Goal: Task Accomplishment & Management: Complete application form

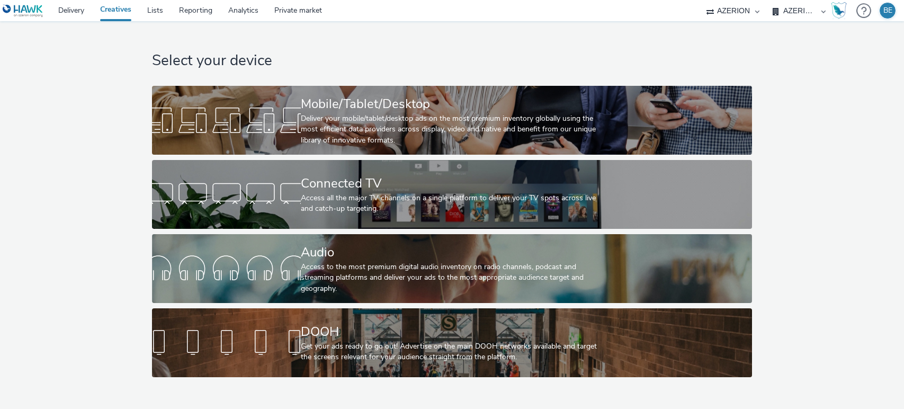
select select "79162ed7-0017-4339-93b0-3399b708648f"
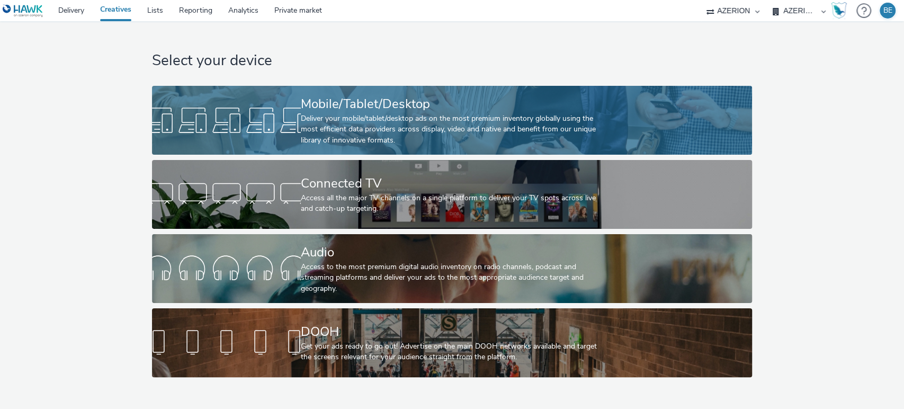
click at [380, 111] on div "Mobile/Tablet/Desktop" at bounding box center [450, 104] width 298 height 19
click at [317, 110] on div "Mobile/Tablet/Desktop" at bounding box center [450, 104] width 298 height 19
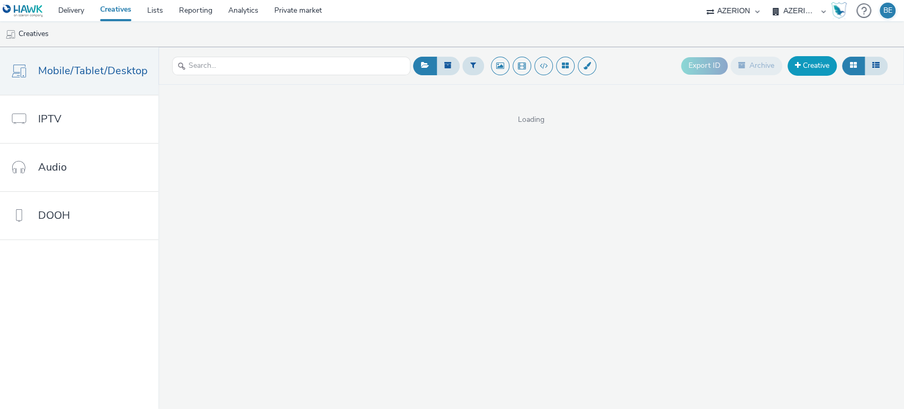
click at [806, 65] on link "Creative" at bounding box center [811, 65] width 49 height 19
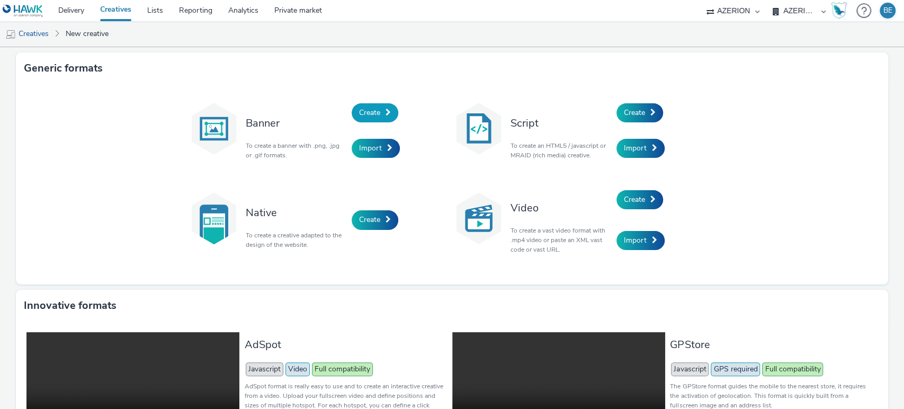
click at [381, 113] on link "Create" at bounding box center [374, 112] width 47 height 19
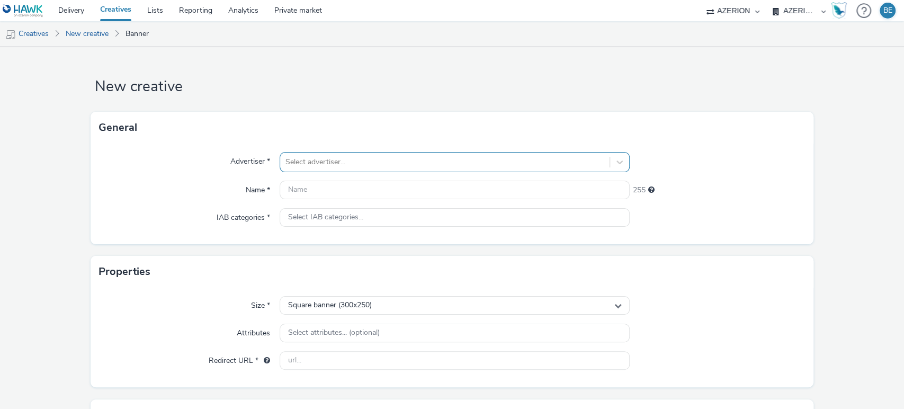
click at [331, 162] on div at bounding box center [444, 162] width 319 height 13
type input "LECLE"
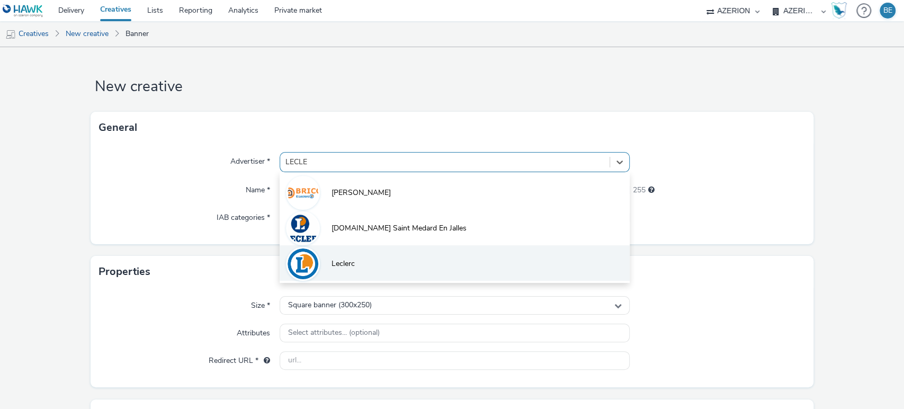
click at [335, 265] on span "Leclerc" at bounding box center [342, 263] width 23 height 11
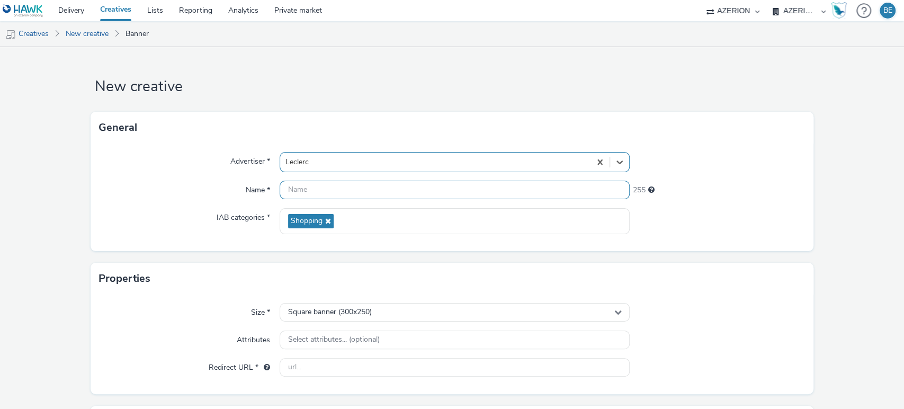
click at [316, 187] on input "text" at bounding box center [454, 190] width 350 height 19
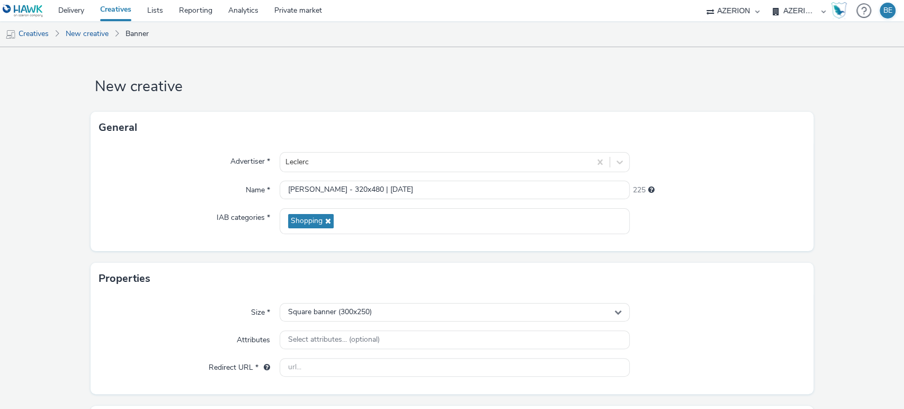
click at [359, 88] on h1 "New creative" at bounding box center [452, 87] width 723 height 20
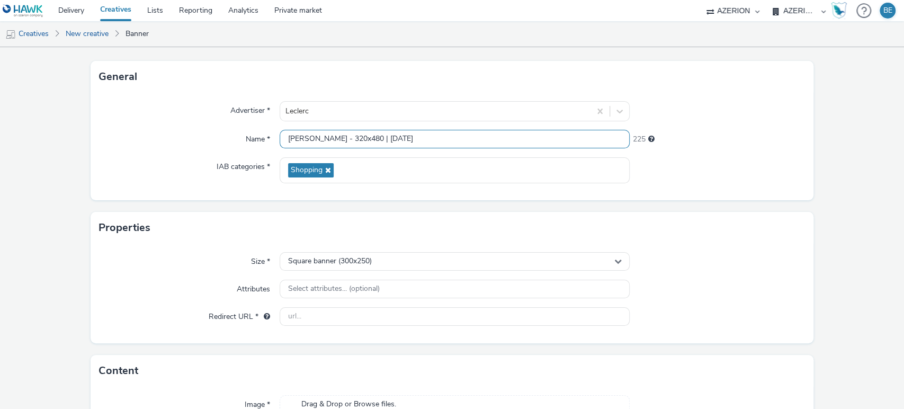
click at [317, 139] on input "Leclerc - 320x480 | 13/10/2025" at bounding box center [454, 139] width 350 height 19
type input "[PERSON_NAME] - Auto OP14 - 320x480 | [DATE]"
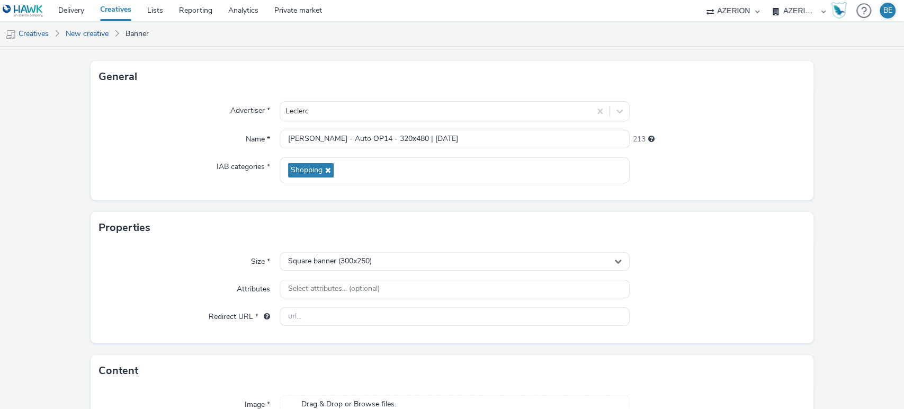
click at [832, 133] on form "New creative General Advertiser * Leclerc Name * Leclerc - Auto OP14 - 320x480 …" at bounding box center [452, 251] width 904 height 511
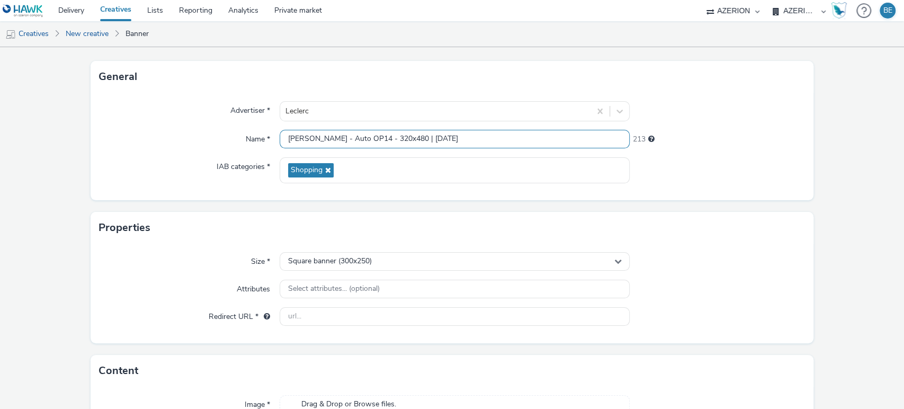
click at [371, 134] on input "[PERSON_NAME] - Auto OP14 - 320x480 | [DATE]" at bounding box center [454, 139] width 350 height 19
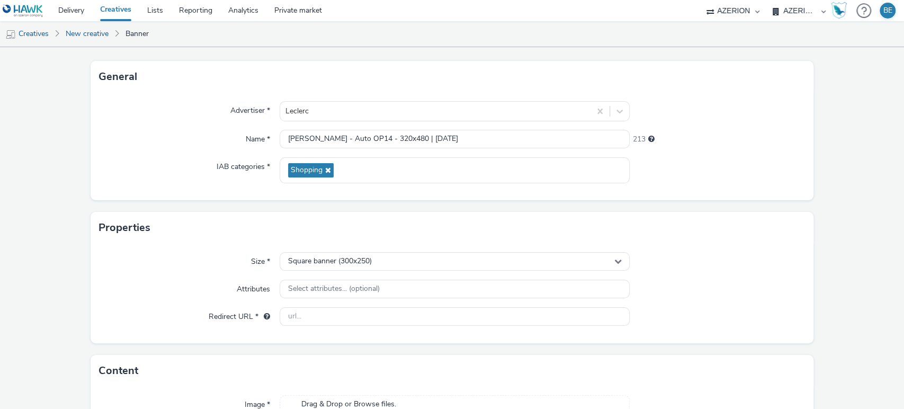
click at [828, 212] on form "New creative General Advertiser * Leclerc Name * Leclerc - Auto OP14 - 320x480 …" at bounding box center [452, 251] width 904 height 511
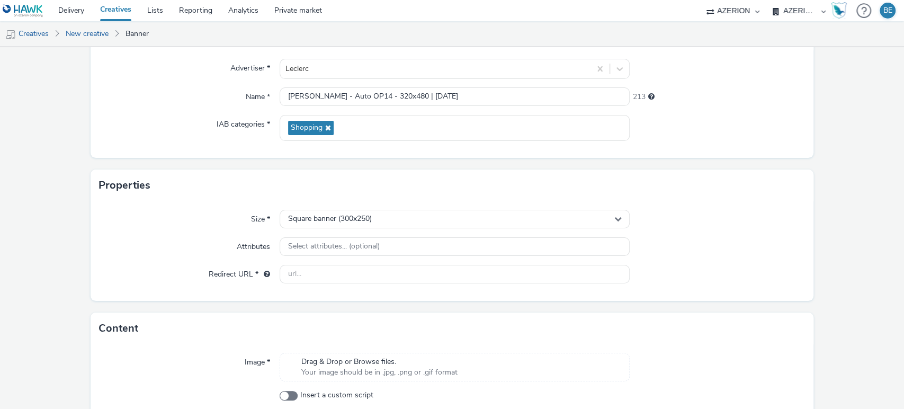
scroll to position [93, 0]
click at [384, 215] on div "Square banner (300x250)" at bounding box center [454, 219] width 350 height 19
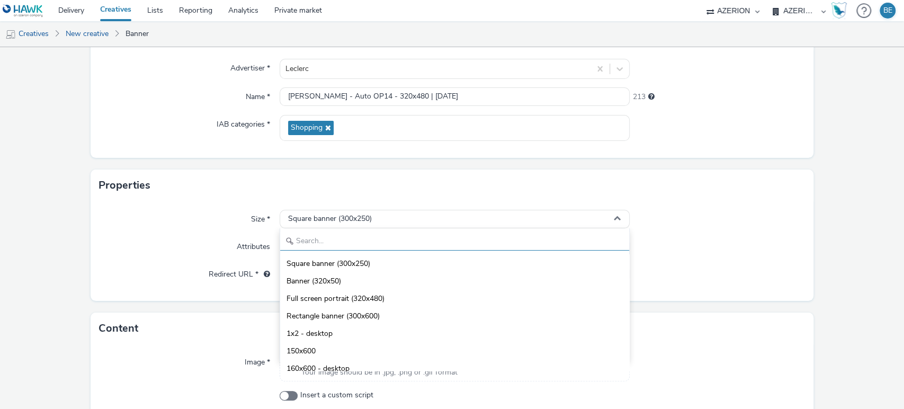
click at [318, 243] on input "text" at bounding box center [454, 241] width 349 height 19
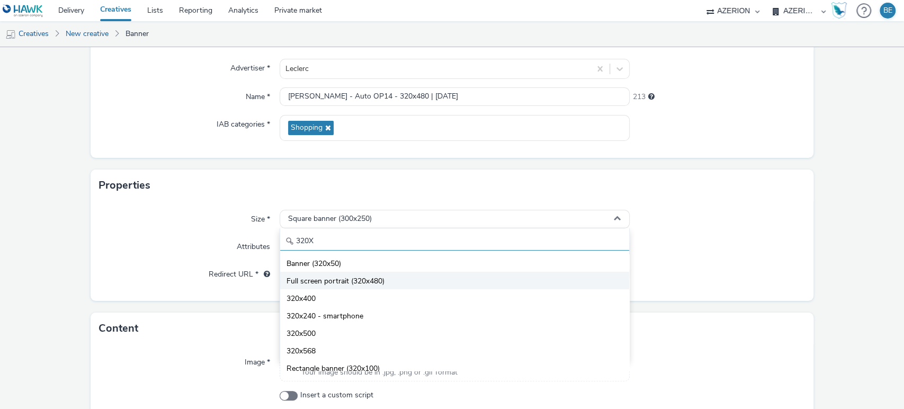
type input "320X"
click at [358, 273] on li "Full screen portrait (320x480)" at bounding box center [454, 280] width 349 height 17
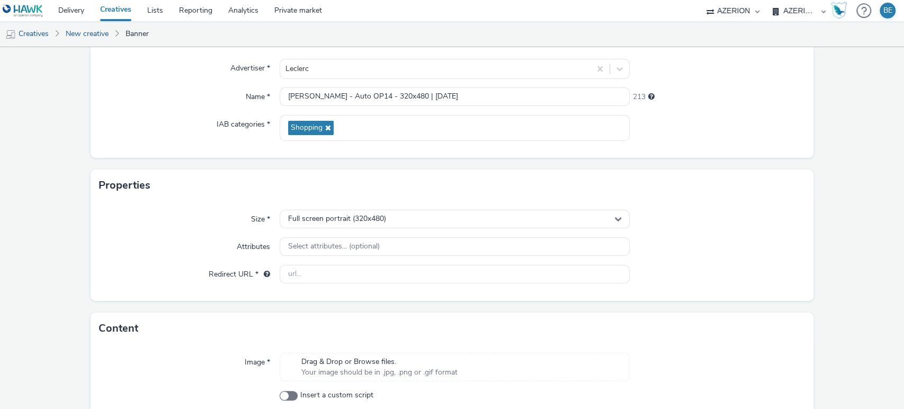
scroll to position [149, 0]
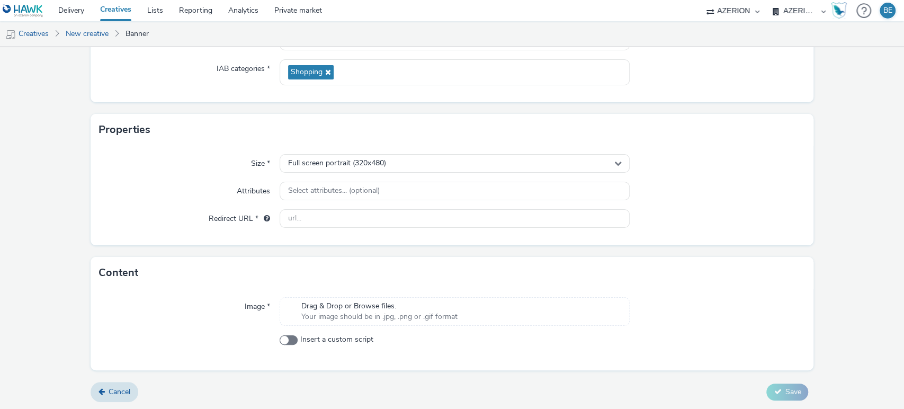
click at [101, 171] on div "Size *" at bounding box center [189, 163] width 181 height 19
click at [327, 215] on input "text" at bounding box center [454, 218] width 350 height 19
paste input "[DOMAIN_NAME]"
click at [783, 217] on div at bounding box center [716, 218] width 175 height 19
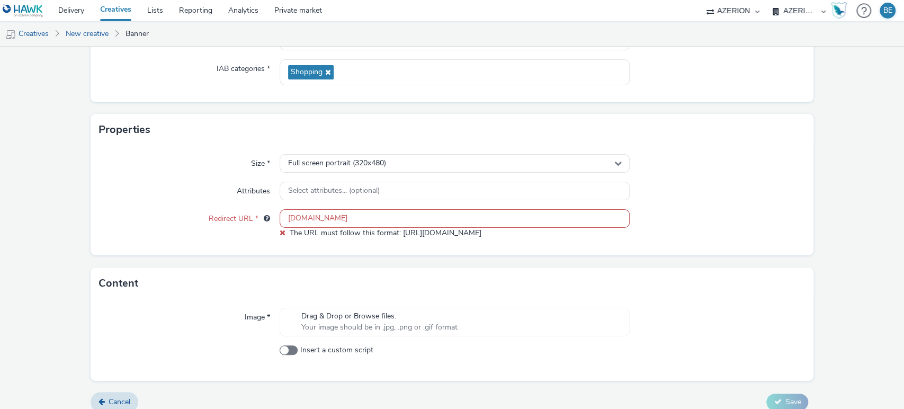
click at [282, 218] on input "[DOMAIN_NAME]" at bounding box center [454, 218] width 350 height 19
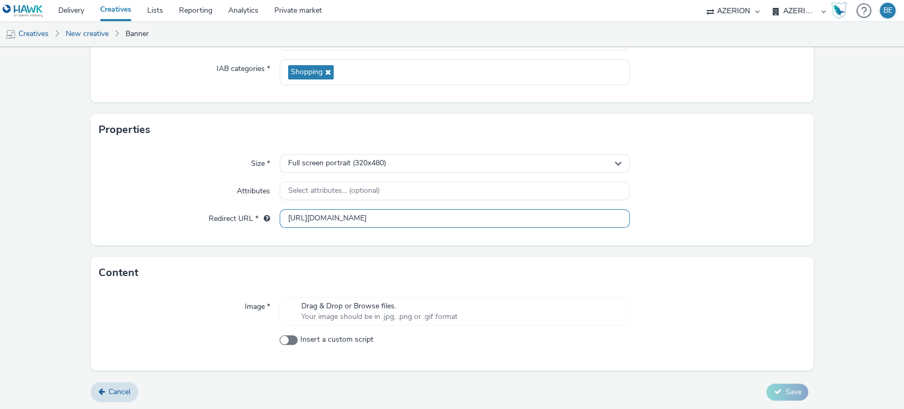
type input "[URL][DOMAIN_NAME]"
click at [868, 226] on form "New creative General Advertiser * Leclerc Name * Leclerc - Auto OP14 - 320x480 …" at bounding box center [452, 153] width 904 height 511
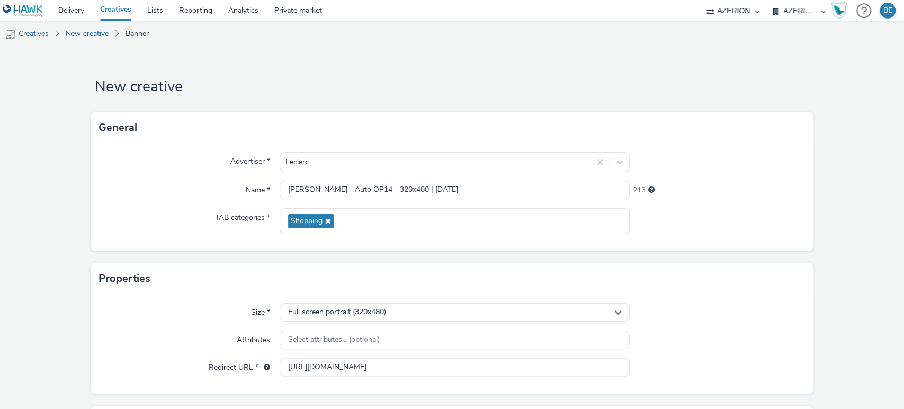
click at [111, 164] on div "Advertiser *" at bounding box center [189, 162] width 181 height 20
click at [398, 184] on input "[PERSON_NAME] - Auto OP14 - 320x480 | [DATE]" at bounding box center [454, 190] width 350 height 19
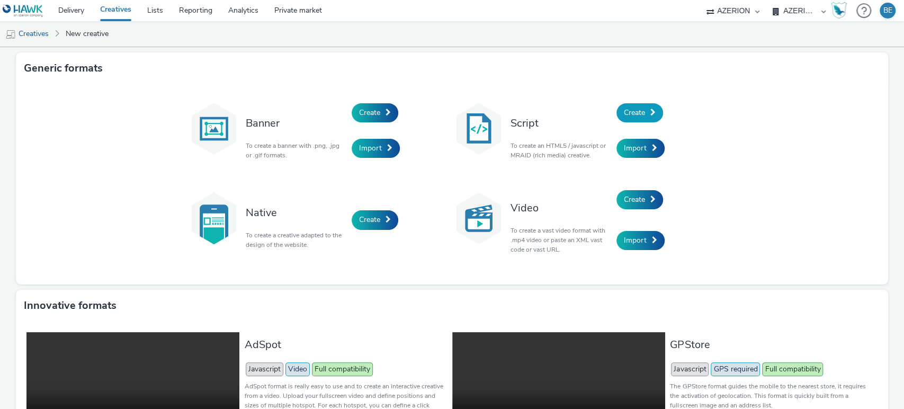
click at [645, 108] on link "Create" at bounding box center [639, 112] width 47 height 19
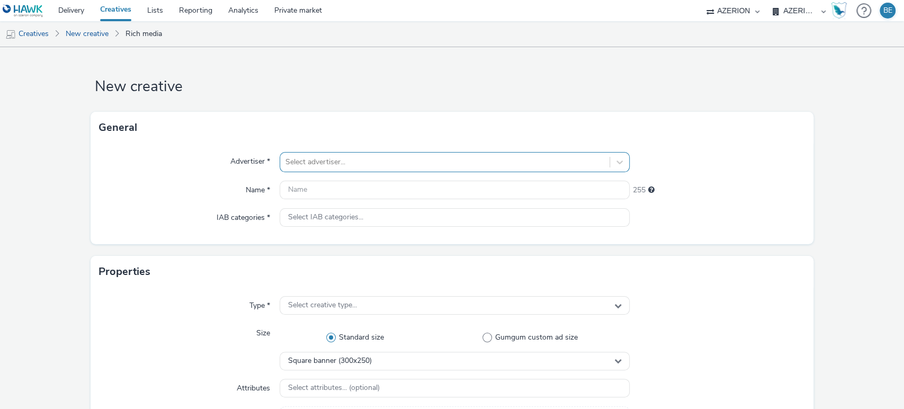
click at [324, 156] on div at bounding box center [444, 162] width 319 height 13
type input "lecle"
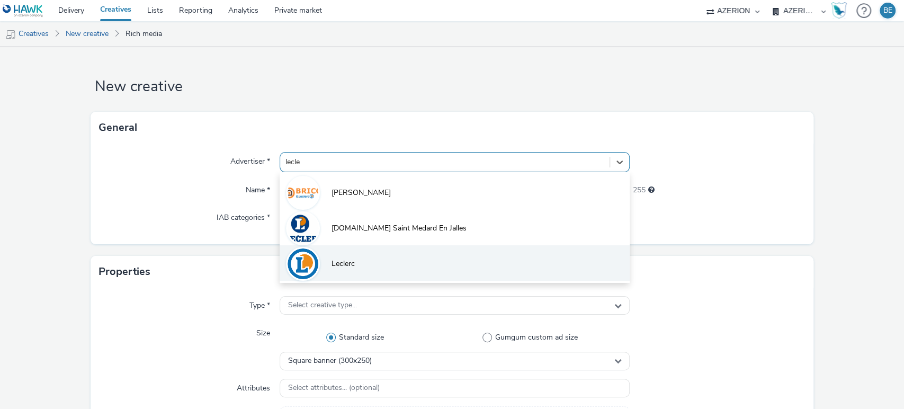
click at [348, 253] on li "Leclerc" at bounding box center [454, 262] width 350 height 35
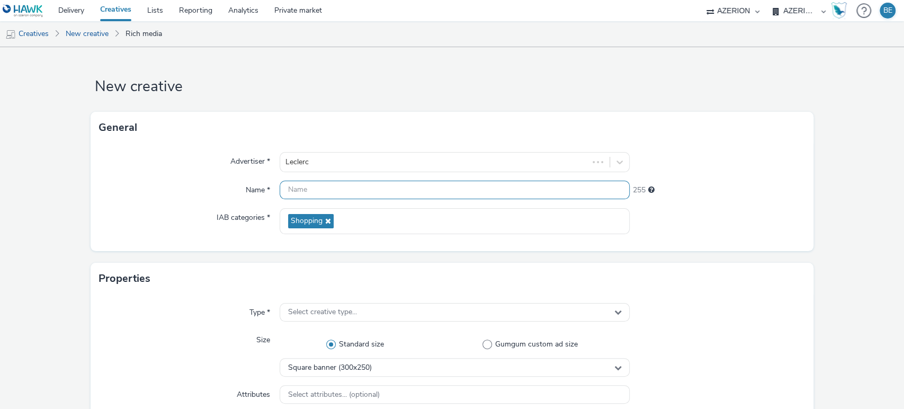
click at [305, 183] on input "text" at bounding box center [454, 190] width 350 height 19
paste input "[PERSON_NAME] - Auto OP14 - 320x480 | [DATE]"
type input "[PERSON_NAME] - Auto OP14 - 320x480 | [DATE]"
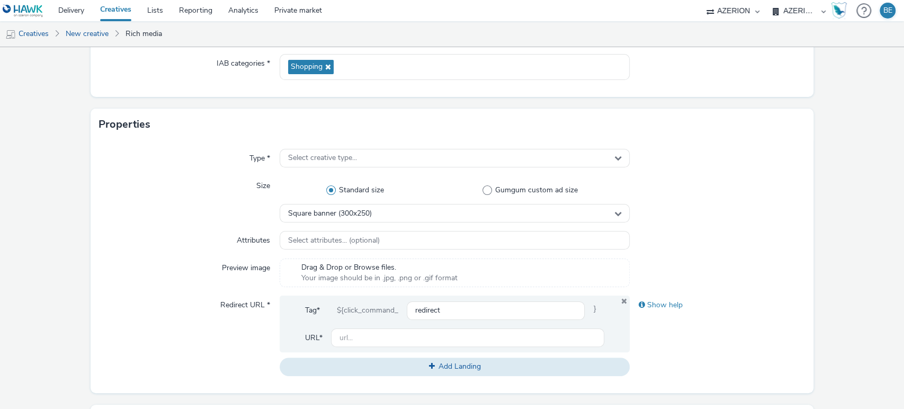
scroll to position [159, 0]
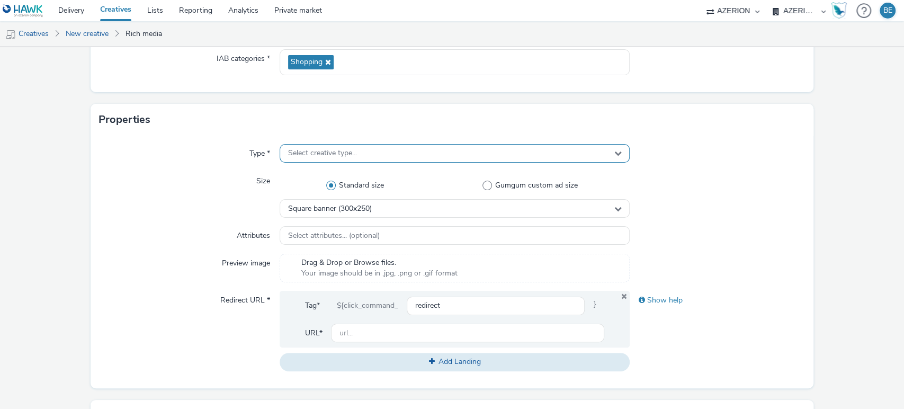
click at [327, 150] on span "Select creative type..." at bounding box center [322, 153] width 69 height 9
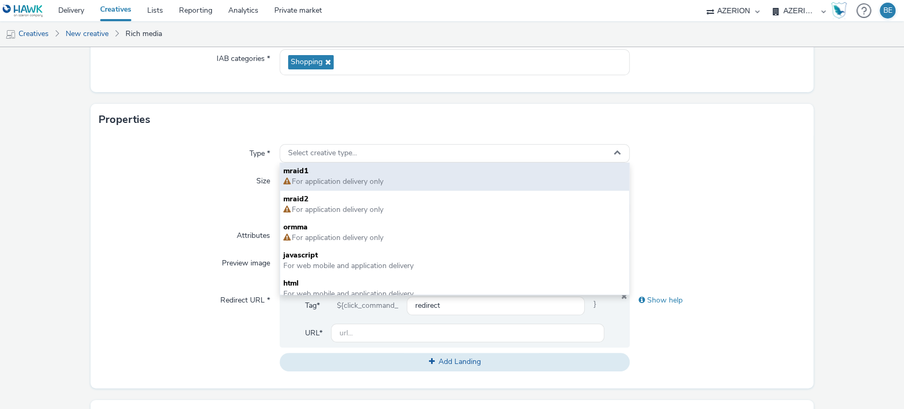
click at [309, 182] on span "For application delivery only" at bounding box center [337, 181] width 93 height 10
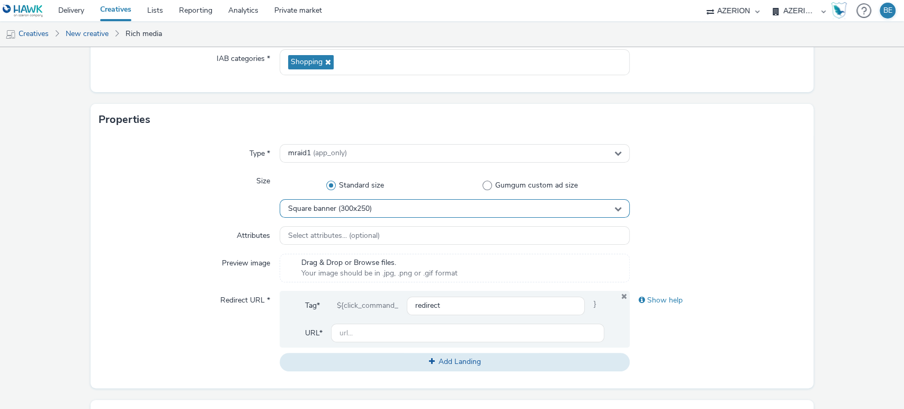
click at [353, 212] on span "Square banner (300x250)" at bounding box center [330, 208] width 84 height 9
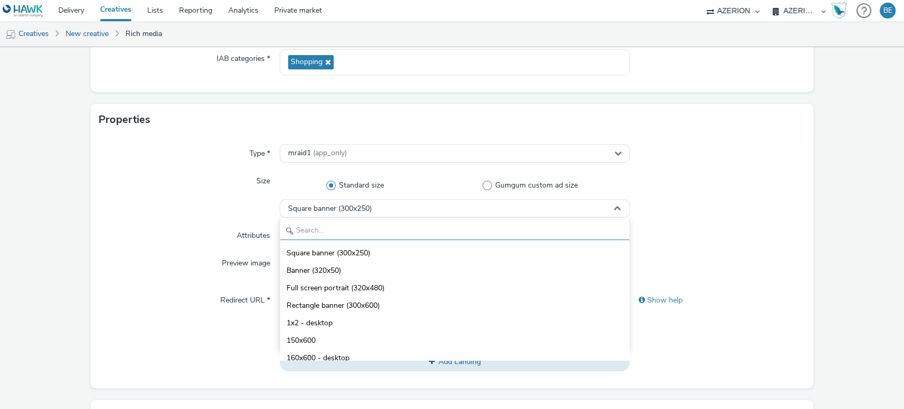
click at [303, 227] on input "text" at bounding box center [454, 230] width 349 height 19
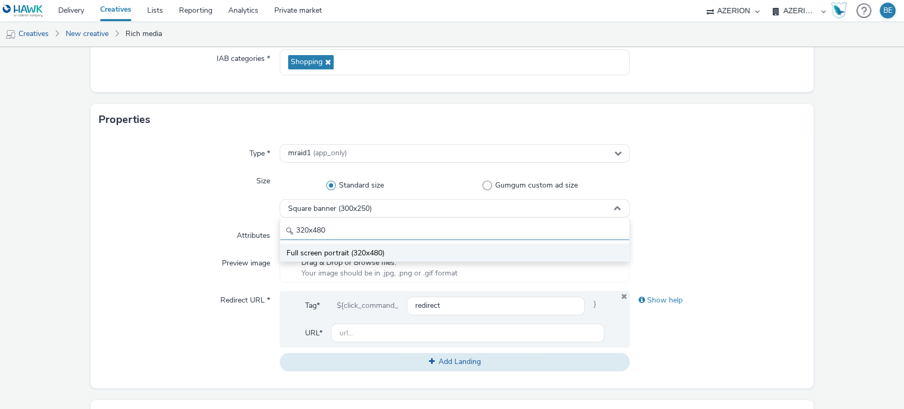
type input "320x480"
click at [365, 250] on span "Full screen portrait (320x480)" at bounding box center [335, 253] width 98 height 11
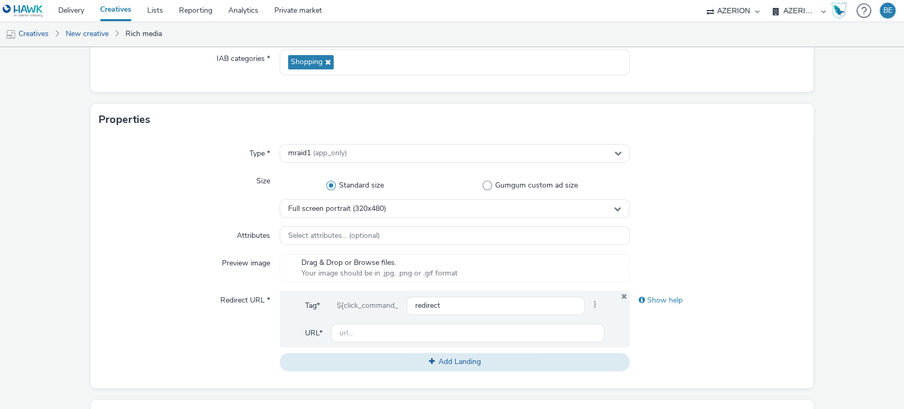
click at [837, 194] on form "New creative General Advertiser * Leclerc Name * Leclerc - Auto OP14 - 320x480 …" at bounding box center [452, 322] width 904 height 869
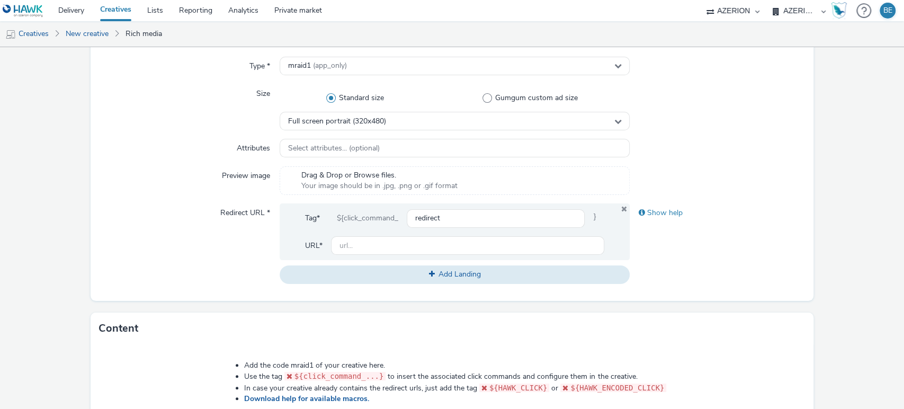
scroll to position [247, 0]
click at [348, 244] on input "text" at bounding box center [468, 245] width 274 height 19
paste input "[DOMAIN_NAME]"
click at [239, 251] on div "Redirect URL *" at bounding box center [189, 243] width 181 height 80
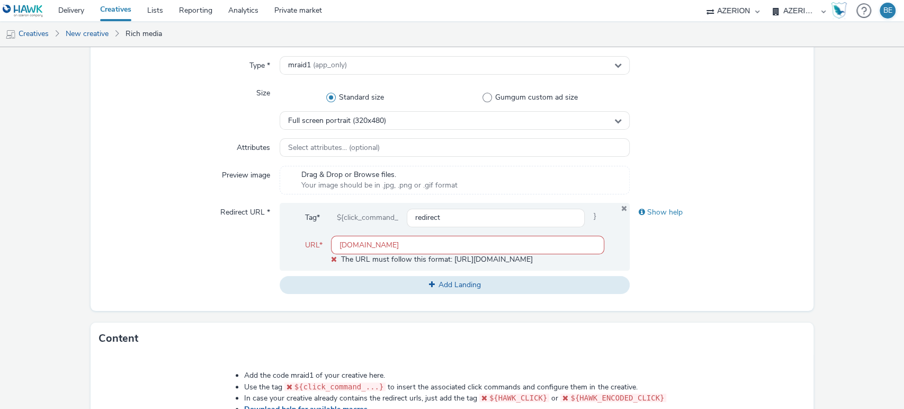
click at [338, 245] on input "[DOMAIN_NAME]" at bounding box center [468, 245] width 274 height 19
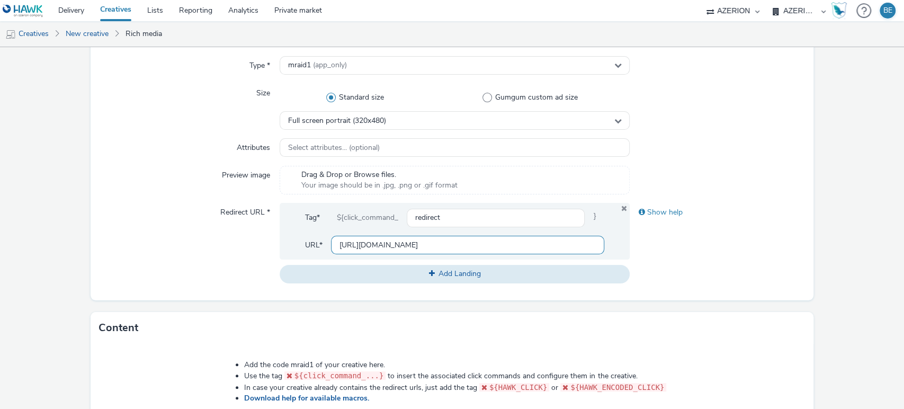
type input "[URL][DOMAIN_NAME]"
click at [846, 215] on form "New creative General Advertiser * Leclerc Name * Leclerc - Auto OP14 - 320x480 …" at bounding box center [452, 234] width 904 height 869
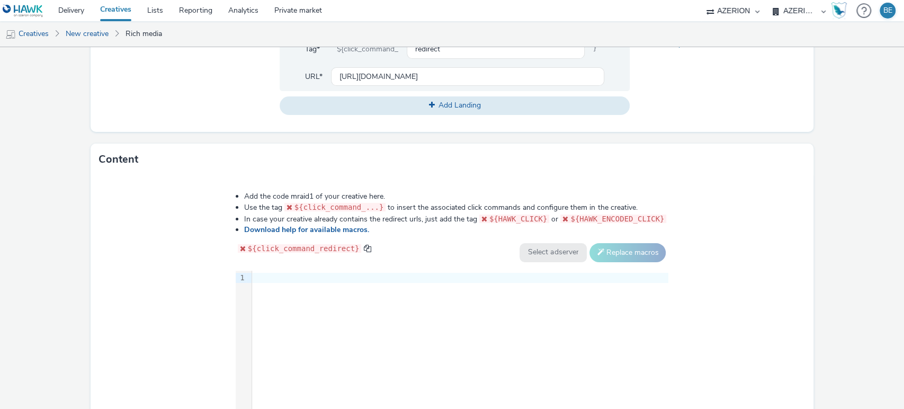
scroll to position [483, 0]
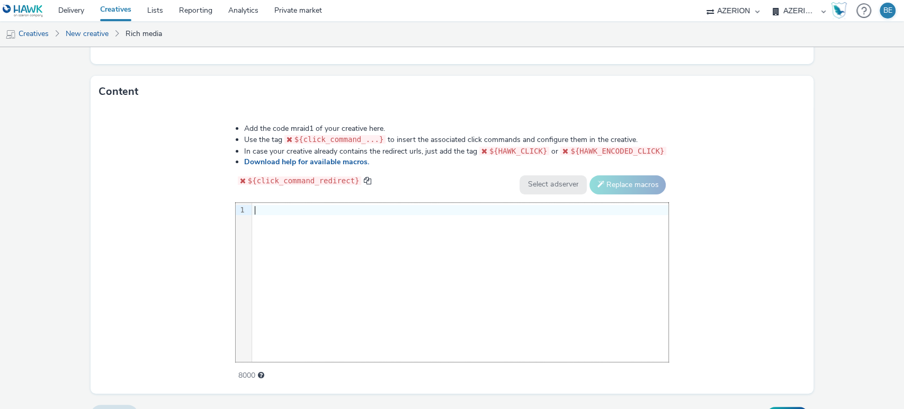
click at [269, 206] on div at bounding box center [460, 210] width 416 height 11
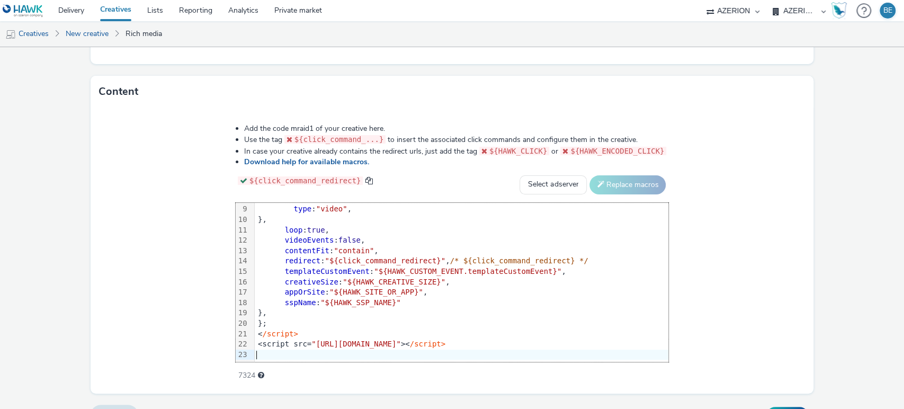
scroll to position [493, 0]
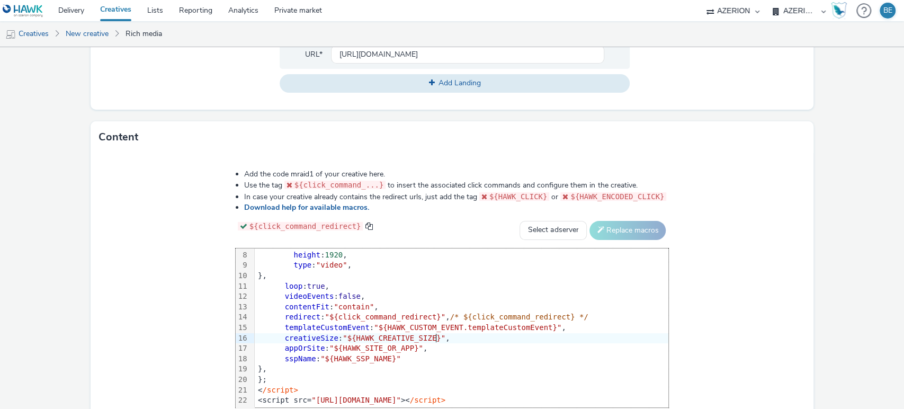
scroll to position [0, 0]
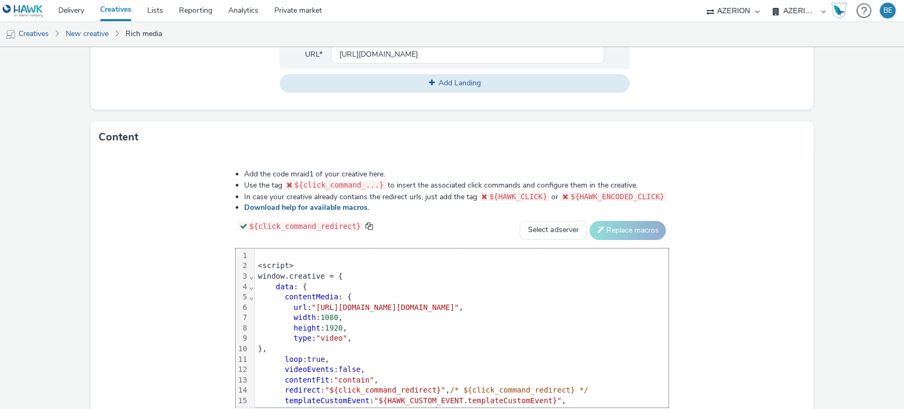
click at [257, 260] on div "<script>" at bounding box center [461, 265] width 413 height 11
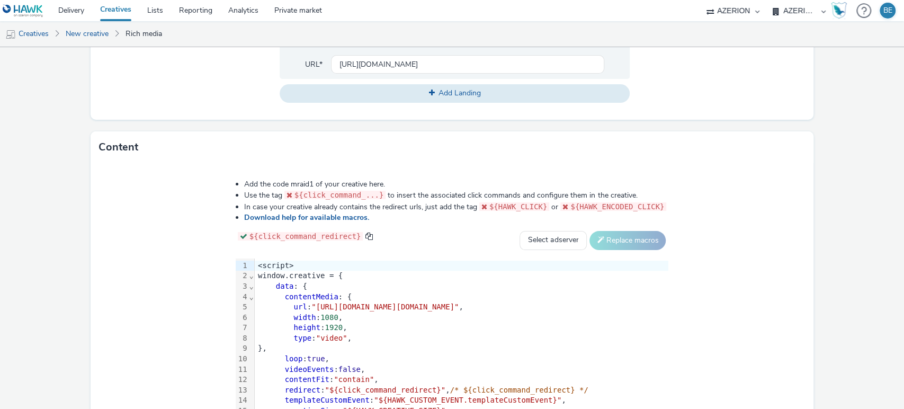
click at [840, 236] on form "New creative General Advertiser * Leclerc Name * Leclerc - Auto OP14 - 320x480 …" at bounding box center [452, 54] width 904 height 869
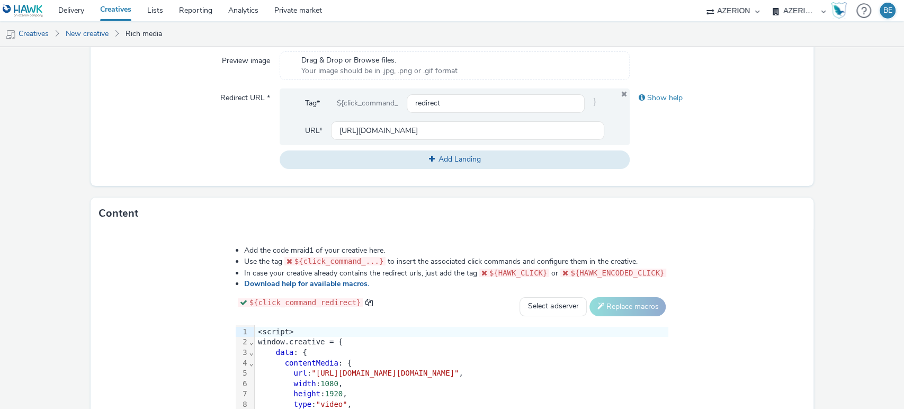
scroll to position [505, 0]
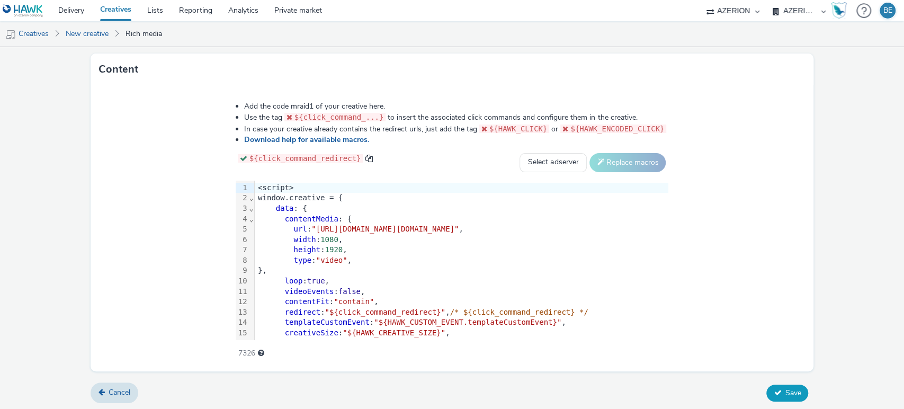
click at [788, 397] on button "Save" at bounding box center [787, 392] width 42 height 17
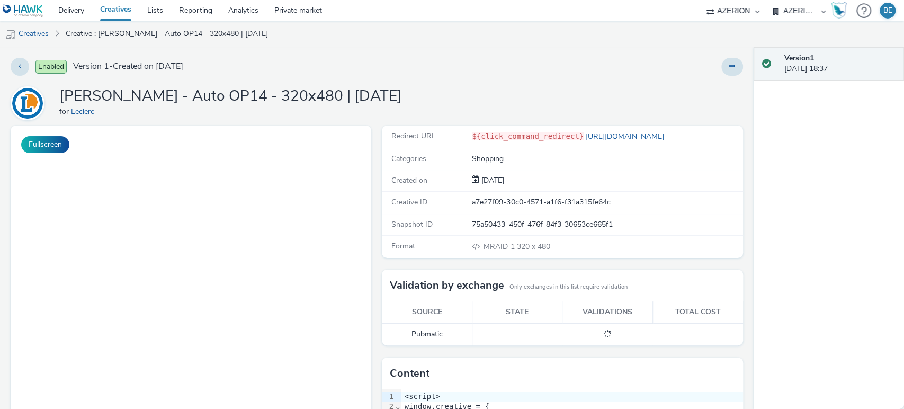
click at [125, 11] on link "Creatives" at bounding box center [115, 10] width 47 height 21
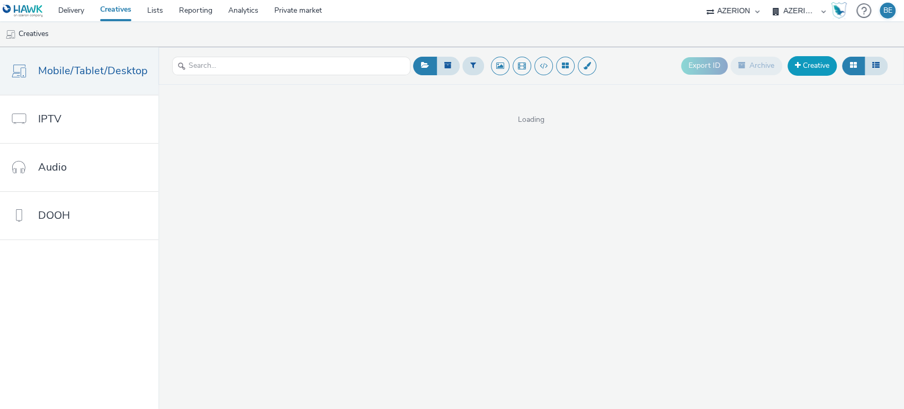
click at [802, 68] on link "Creative" at bounding box center [811, 65] width 49 height 19
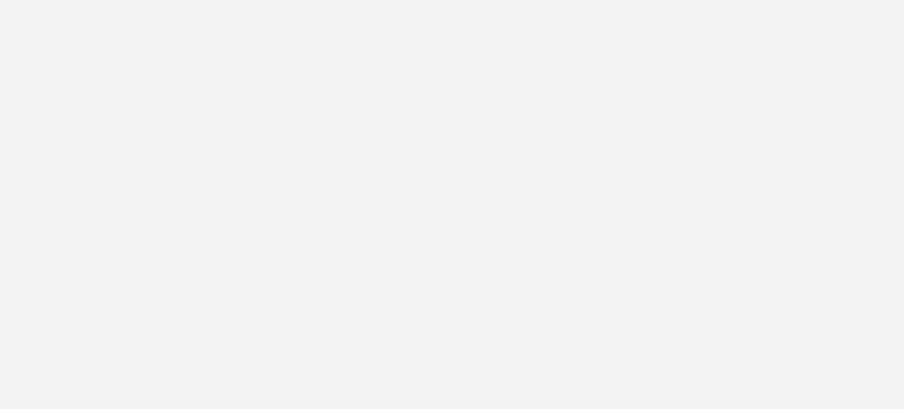
select select "79162ed7-0017-4339-93b0-3399b708648f"
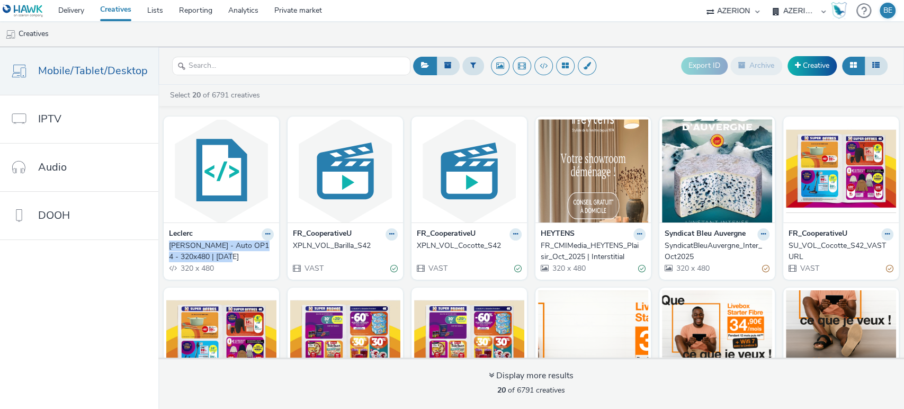
drag, startPoint x: 165, startPoint y: 244, endPoint x: 239, endPoint y: 255, distance: 75.5
click at [239, 255] on div "[PERSON_NAME] [PERSON_NAME] - Auto OP14 - 320x480 | [DATE] 320 x 480" at bounding box center [221, 250] width 115 height 57
copy div "[PERSON_NAME] - Auto OP14 - 320x480 | [DATE]"
click at [623, 39] on ul "Creatives" at bounding box center [452, 33] width 904 height 25
click at [813, 75] on link "Creative" at bounding box center [811, 65] width 49 height 19
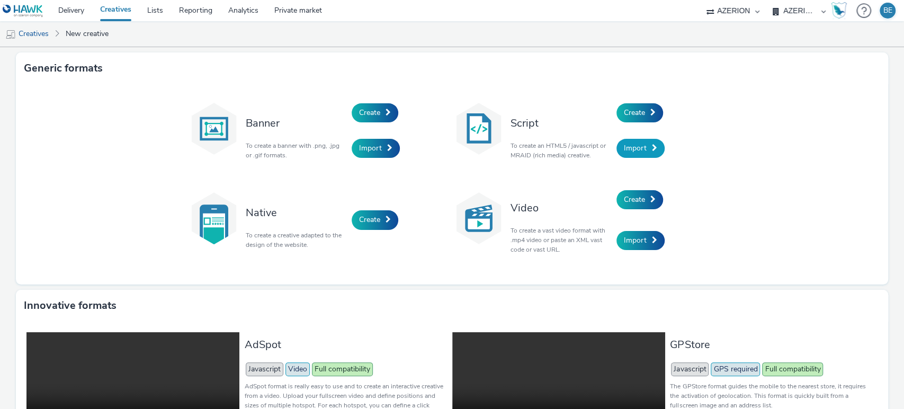
click at [634, 151] on span "Import" at bounding box center [635, 148] width 23 height 10
click at [626, 118] on link "Create" at bounding box center [639, 112] width 47 height 19
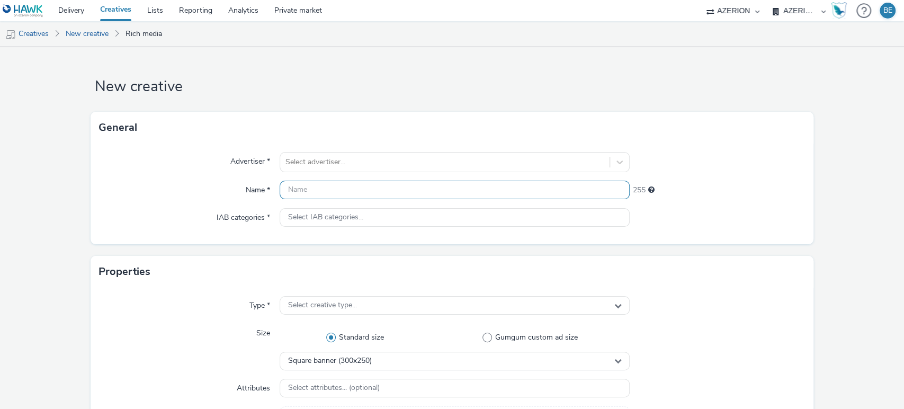
click at [302, 186] on input "text" at bounding box center [454, 190] width 350 height 19
paste input "[PERSON_NAME] - Auto OP14 - 320x480 | [DATE]"
type input "[PERSON_NAME] - Auto OP14 - 320x480 | [DATE]"
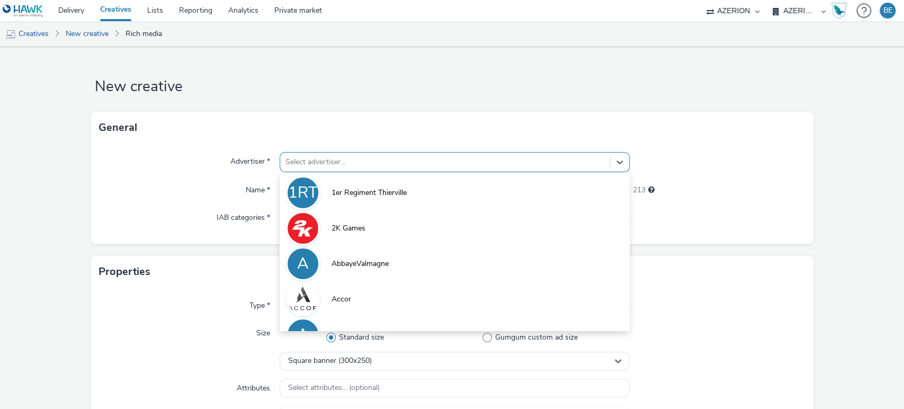
click at [334, 165] on div at bounding box center [444, 162] width 319 height 13
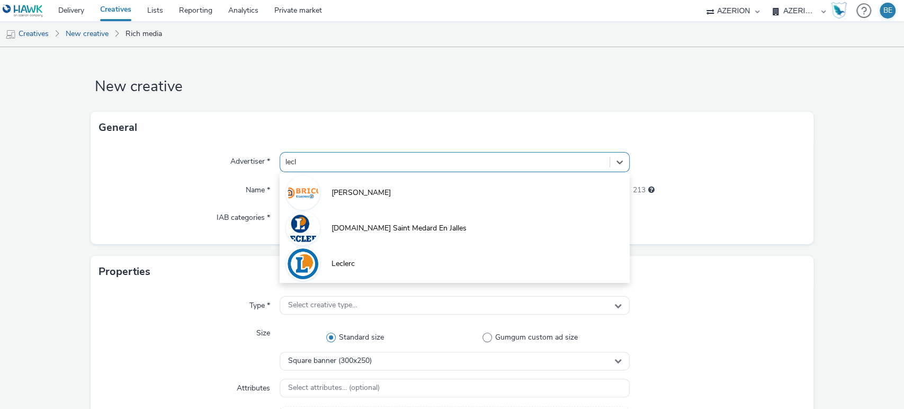
type input "lecle"
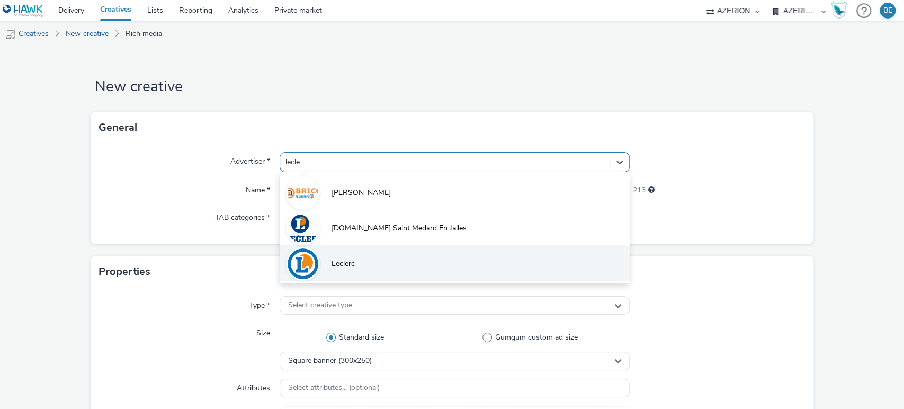
click at [336, 263] on span "Leclerc" at bounding box center [342, 263] width 23 height 11
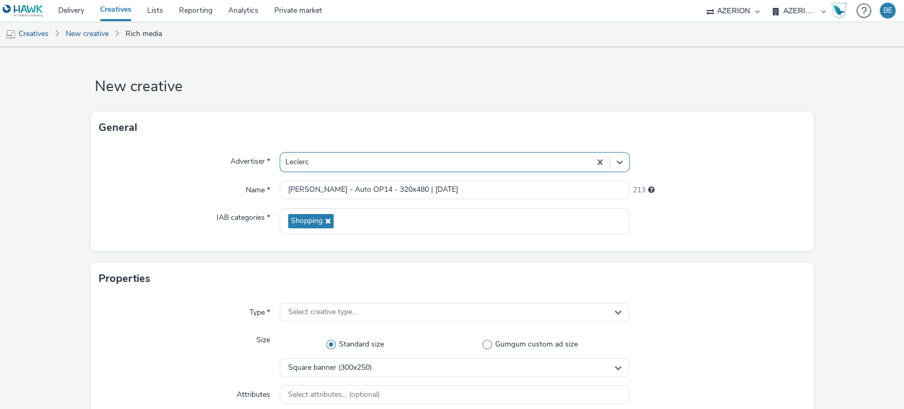
click at [119, 215] on div "IAB categories *" at bounding box center [189, 221] width 181 height 26
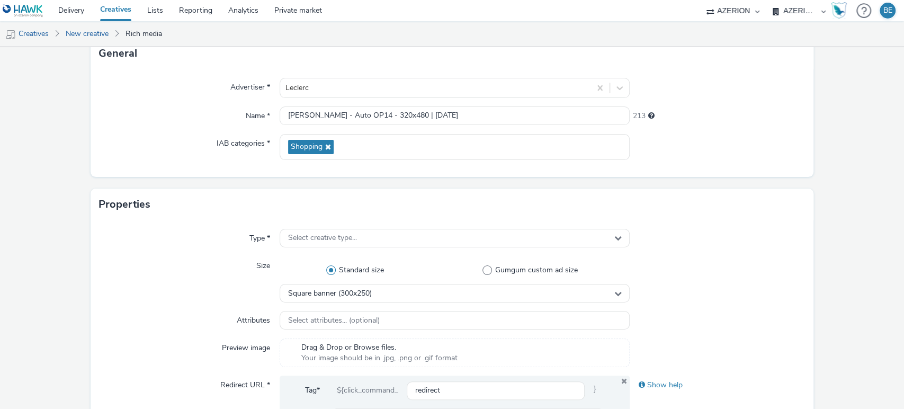
scroll to position [132, 0]
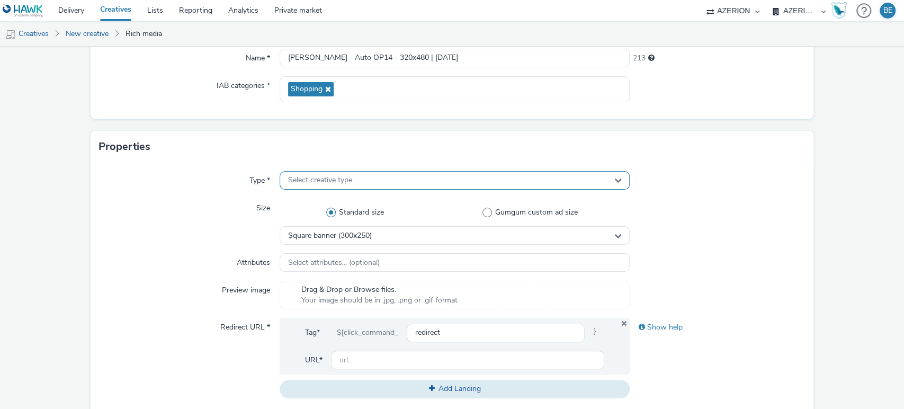
click at [360, 184] on div "Select creative type..." at bounding box center [454, 180] width 350 height 19
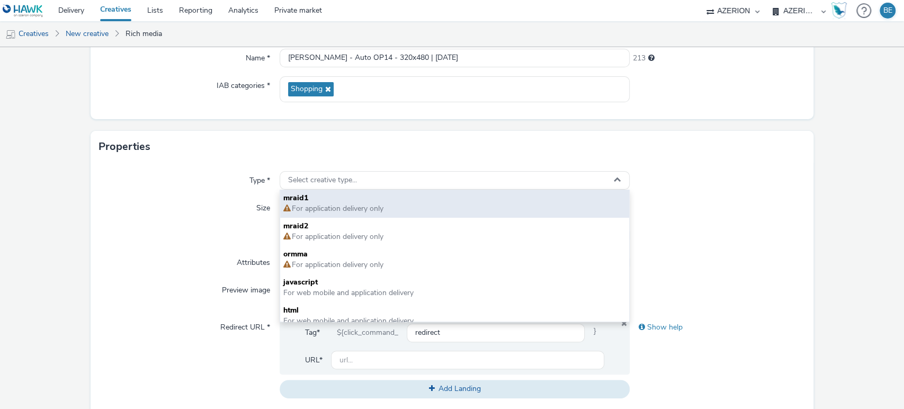
click at [303, 203] on span "For application delivery only" at bounding box center [337, 208] width 93 height 10
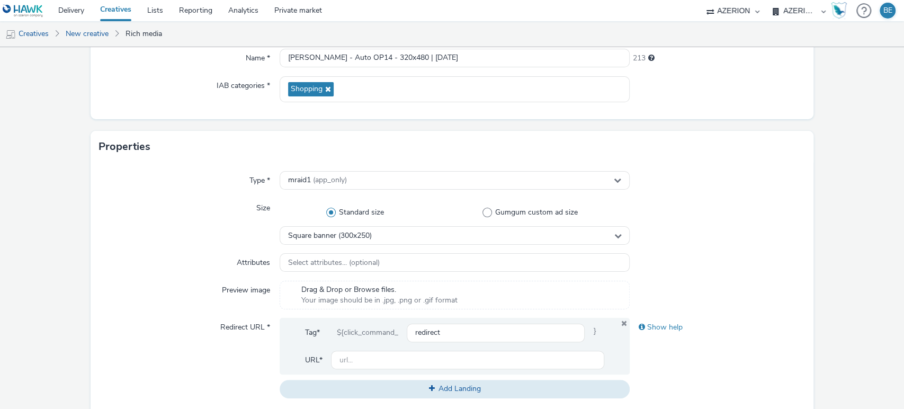
scroll to position [172, 0]
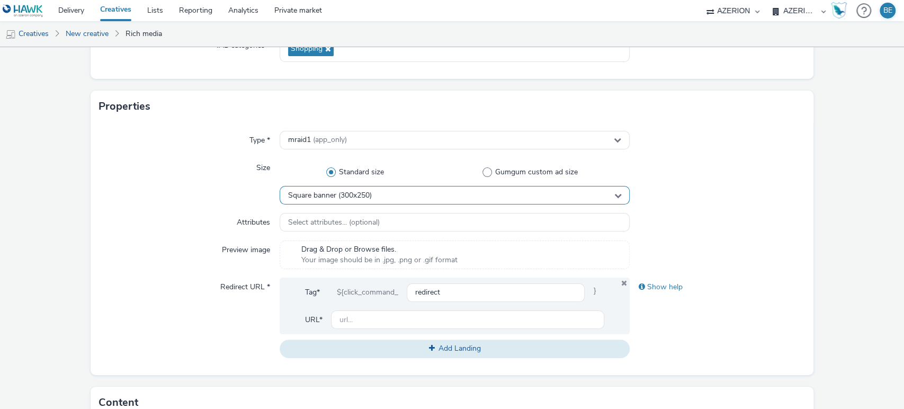
click at [343, 198] on span "Square banner (300x250)" at bounding box center [330, 195] width 84 height 9
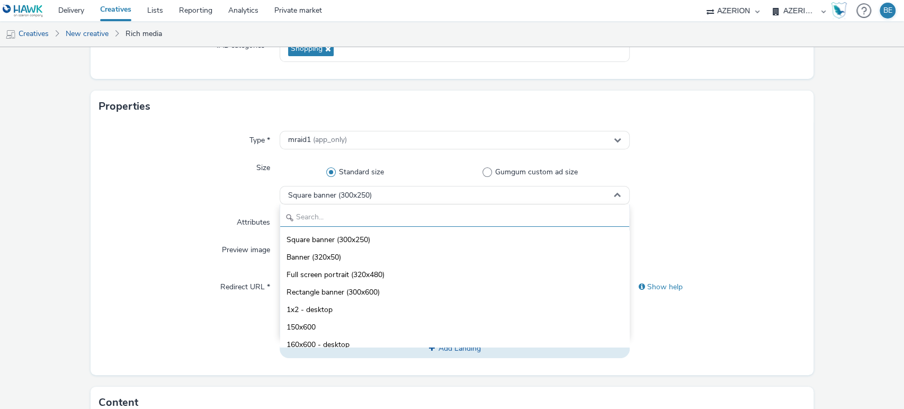
click at [313, 216] on input "text" at bounding box center [454, 217] width 349 height 19
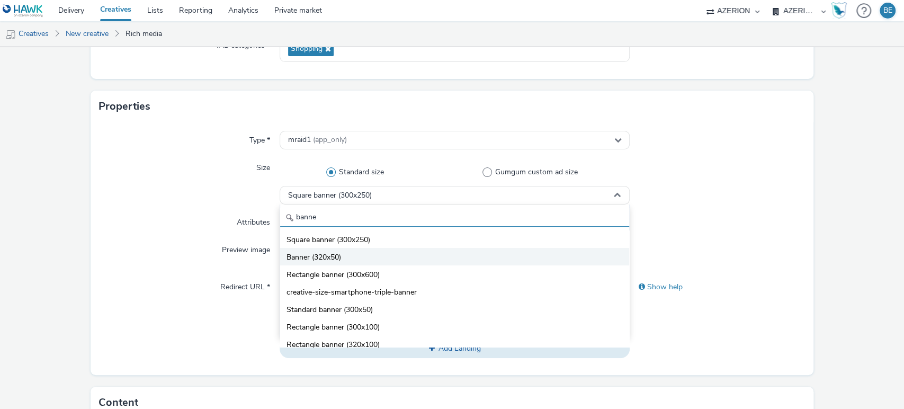
type input "banne"
click at [309, 254] on span "Banner (320x50)" at bounding box center [313, 257] width 55 height 11
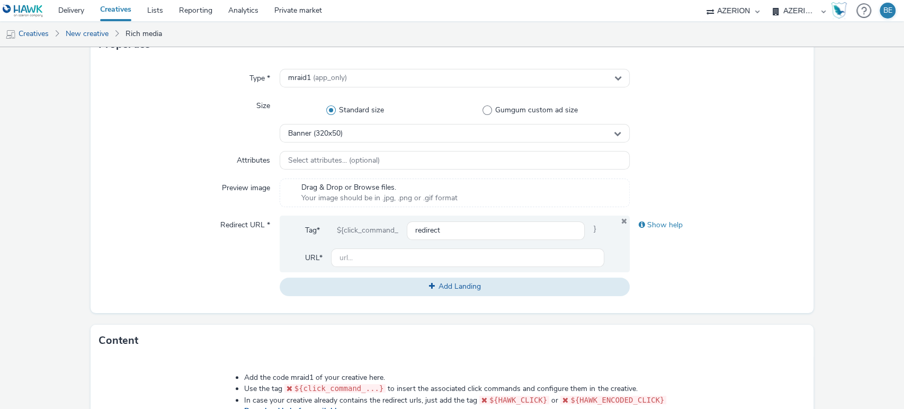
scroll to position [237, 0]
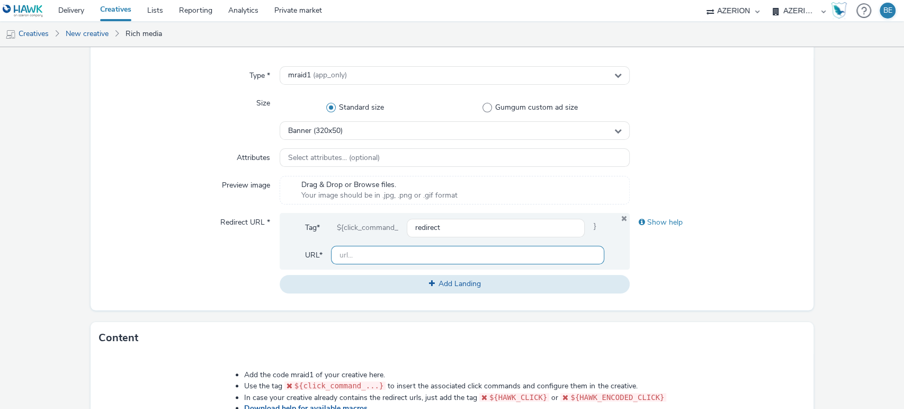
click at [362, 258] on input "text" at bounding box center [468, 255] width 274 height 19
paste input "[DOMAIN_NAME]"
type input "[URL][DOMAIN_NAME]"
click at [817, 200] on form "New creative General Advertiser * [PERSON_NAME] Name * [PERSON_NAME] - Auto OP1…" at bounding box center [452, 244] width 904 height 869
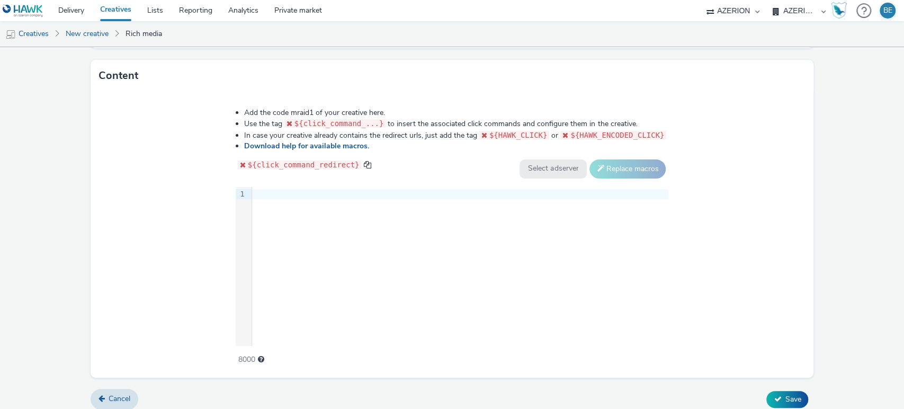
scroll to position [500, 0]
click at [285, 188] on div at bounding box center [460, 193] width 416 height 11
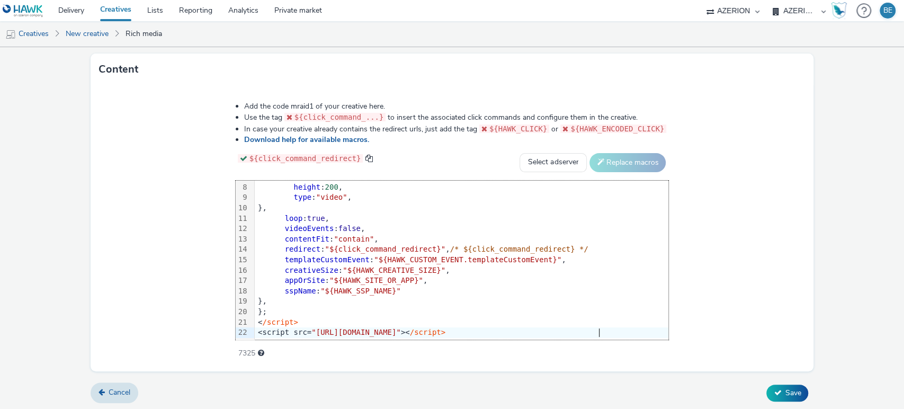
scroll to position [0, 0]
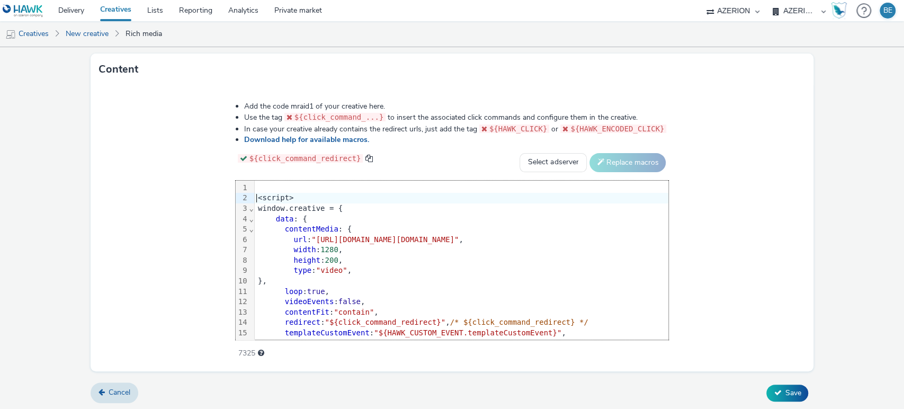
click at [257, 195] on div "<script>" at bounding box center [461, 198] width 413 height 11
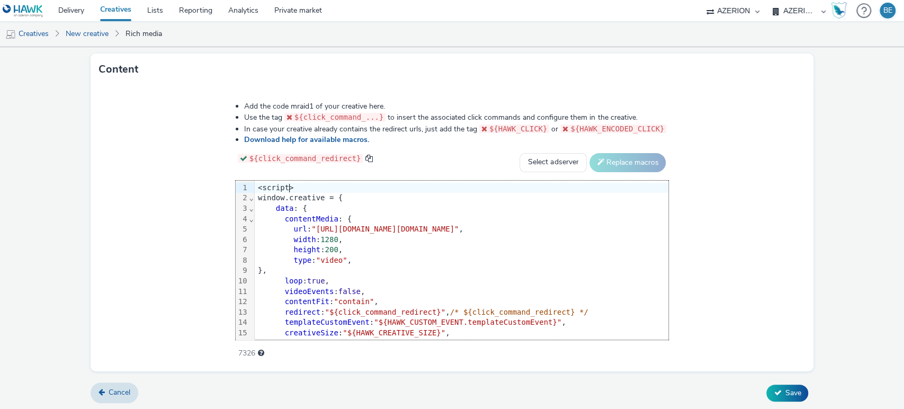
scroll to position [0, 0]
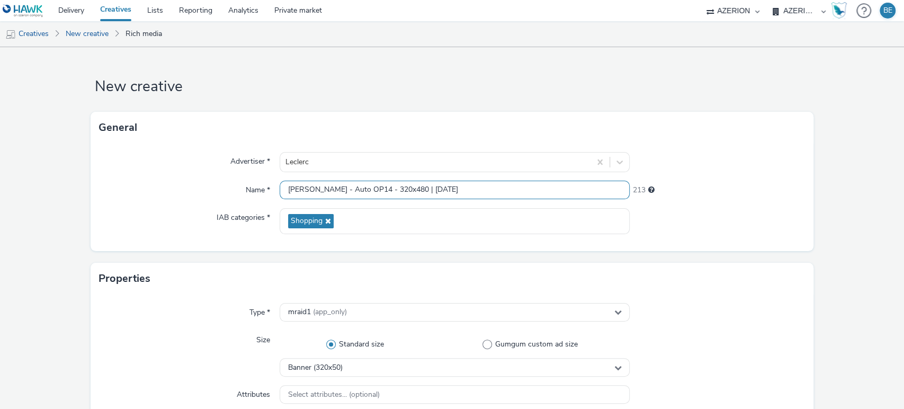
click at [378, 184] on input "[PERSON_NAME] - Auto OP14 - 320x480 | [DATE]" at bounding box center [454, 190] width 350 height 19
type input "[PERSON_NAME] - Auto OP14 - 320x50 | [DATE]"
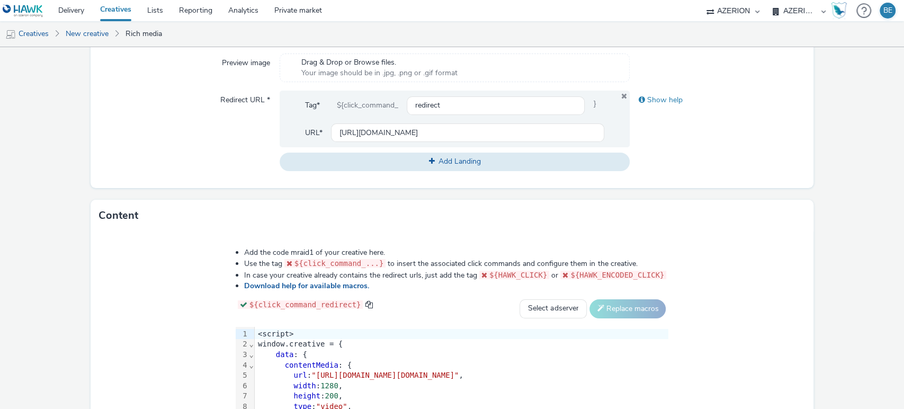
scroll to position [505, 0]
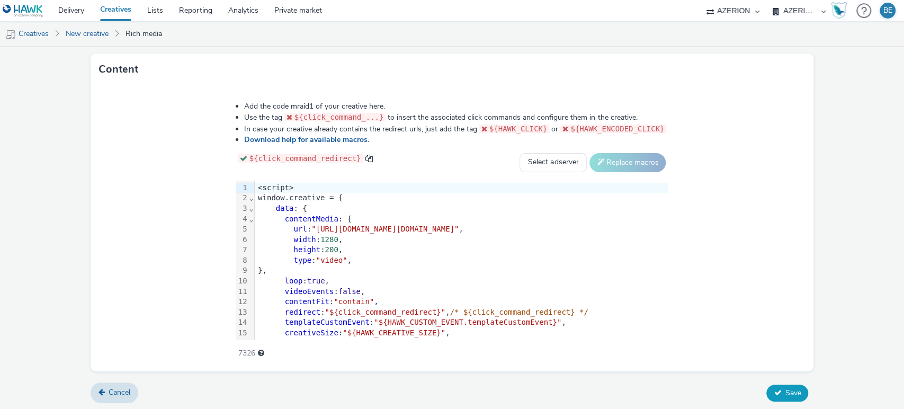
click at [773, 393] on icon at bounding box center [776, 392] width 7 height 7
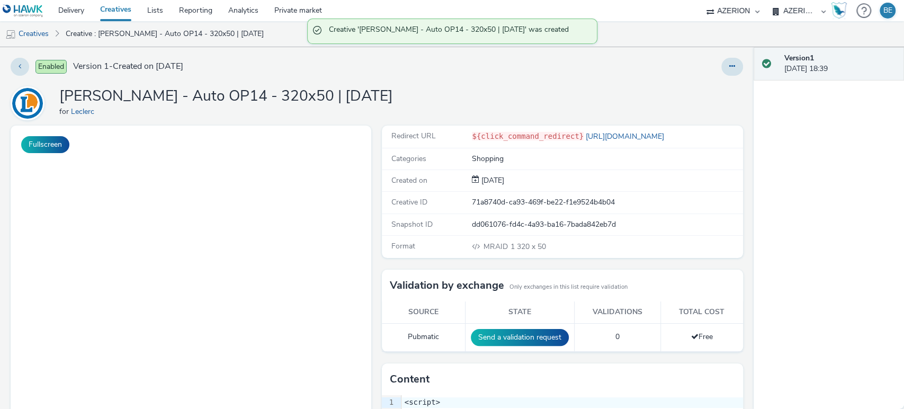
click at [125, 10] on link "Creatives" at bounding box center [115, 10] width 47 height 21
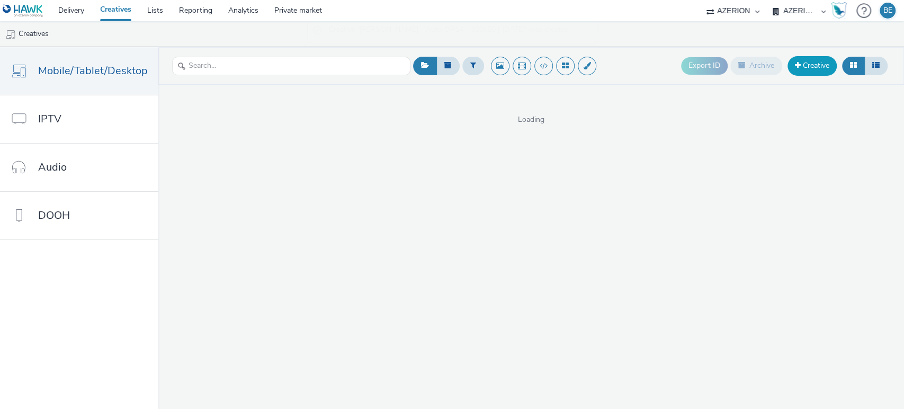
click at [806, 62] on link "Creative" at bounding box center [811, 65] width 49 height 19
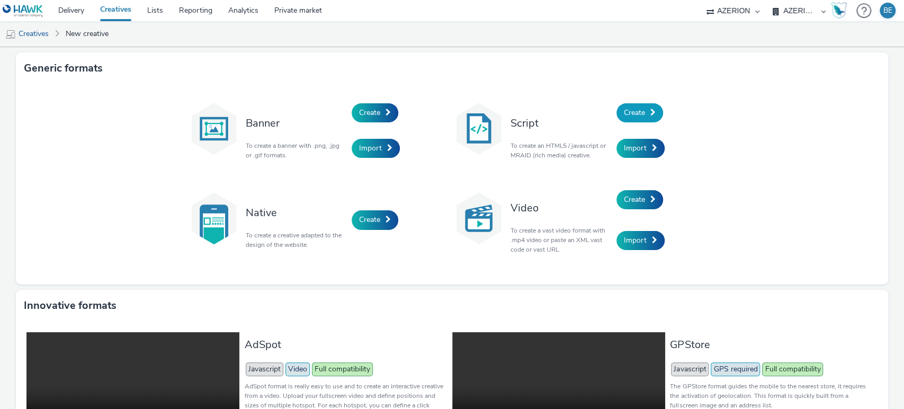
click at [639, 109] on span "Create" at bounding box center [634, 112] width 21 height 10
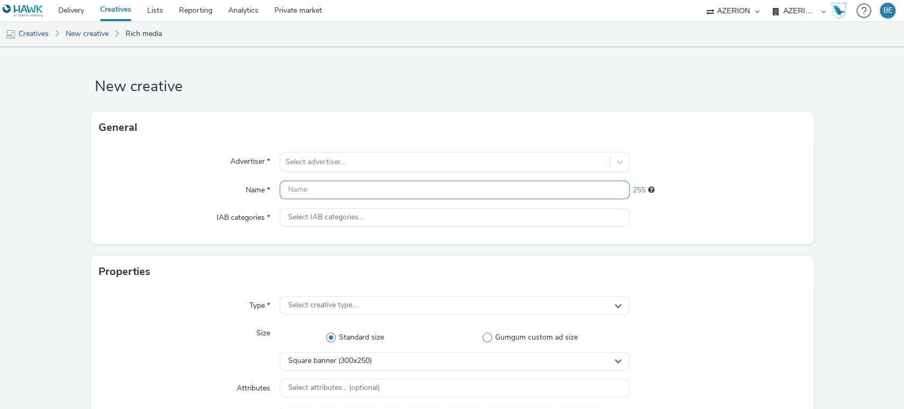
click at [305, 184] on input "text" at bounding box center [454, 190] width 350 height 19
paste input "[PERSON_NAME] - Auto OP14 - 320x50 | [DATE]"
type input "[PERSON_NAME] - Auto OP14 - 320x50 | [DATE]"
click at [303, 357] on span "Square banner (300x250)" at bounding box center [330, 360] width 84 height 9
click at [308, 379] on input "text" at bounding box center [454, 383] width 349 height 19
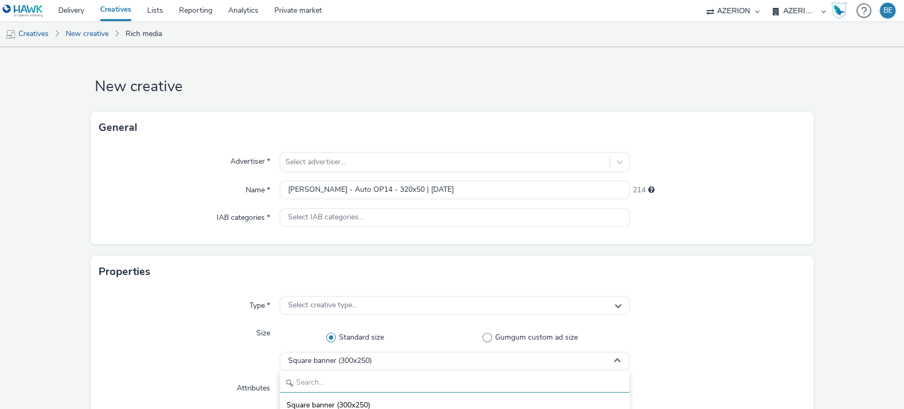
scroll to position [101, 0]
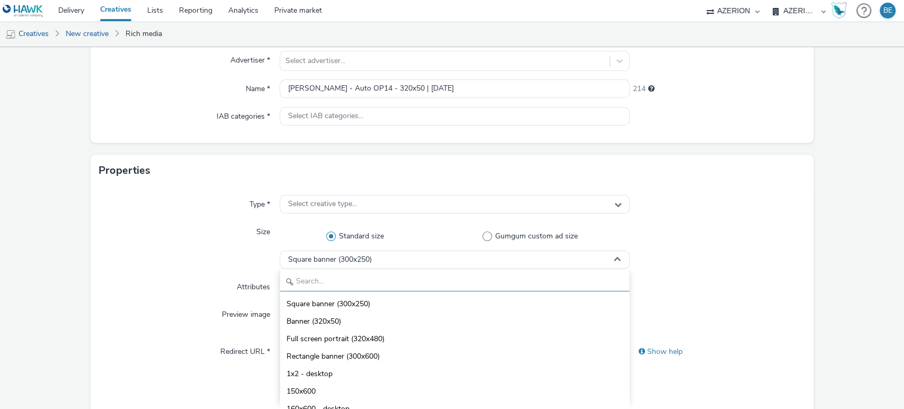
type input "ö"
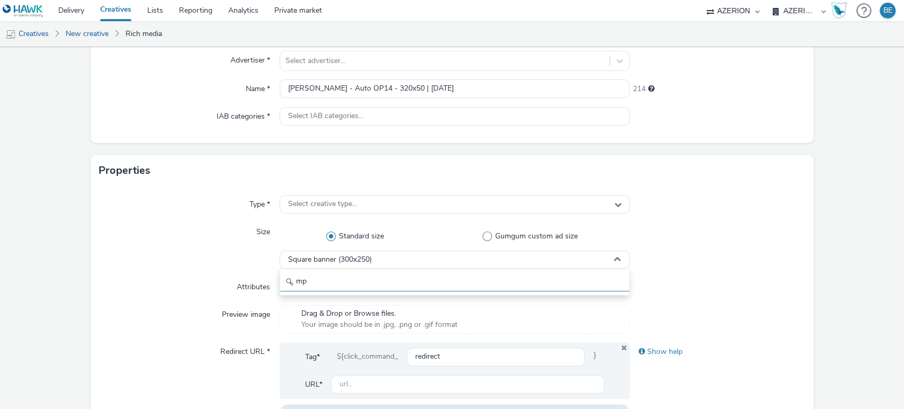
type input "m"
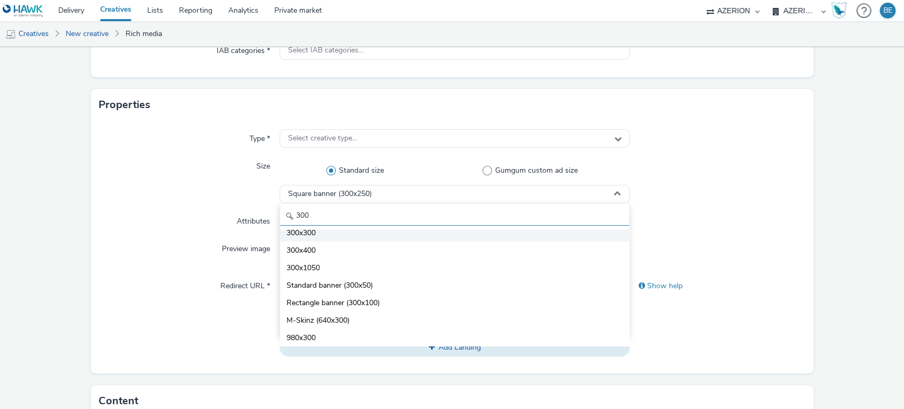
scroll to position [167, 0]
click at [335, 218] on input "300" at bounding box center [454, 216] width 349 height 19
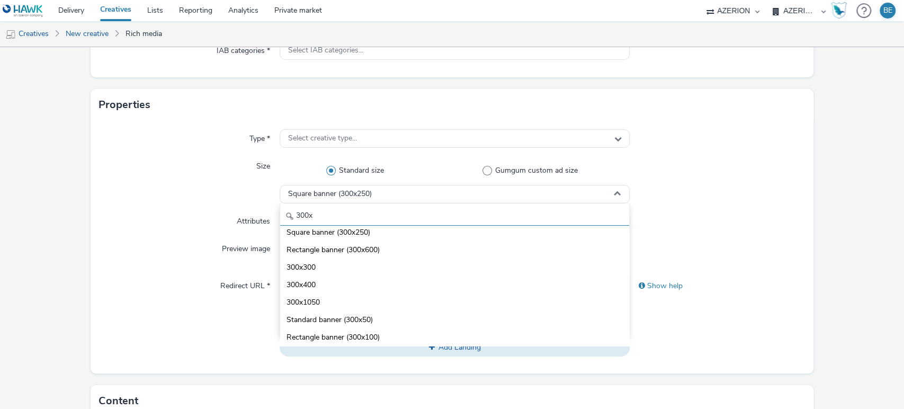
scroll to position [0, 0]
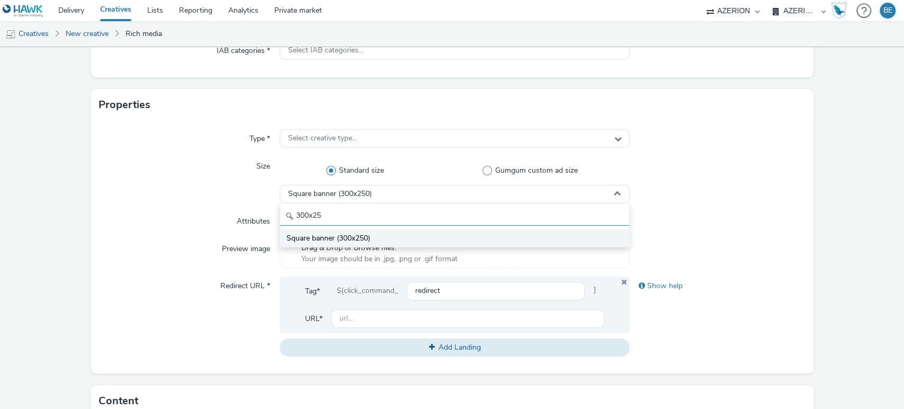
type input "300x25"
click at [335, 236] on span "Square banner (300x250)" at bounding box center [328, 238] width 84 height 11
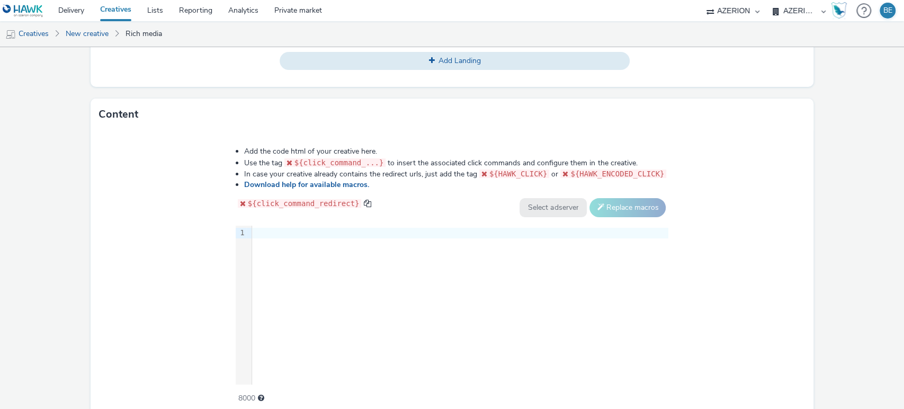
scroll to position [454, 0]
click at [272, 230] on div at bounding box center [460, 232] width 416 height 11
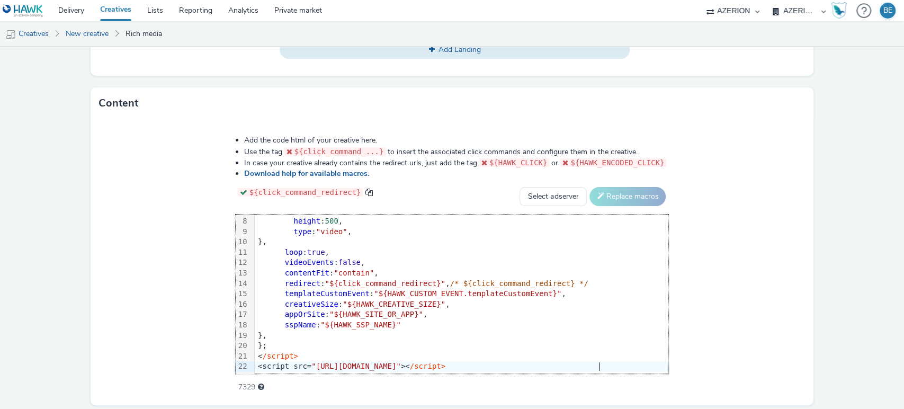
scroll to position [0, 0]
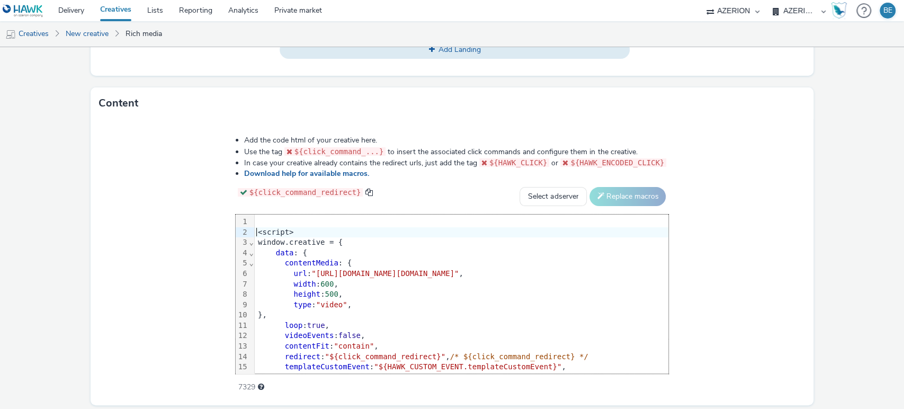
click at [259, 231] on div "<script>" at bounding box center [461, 232] width 413 height 11
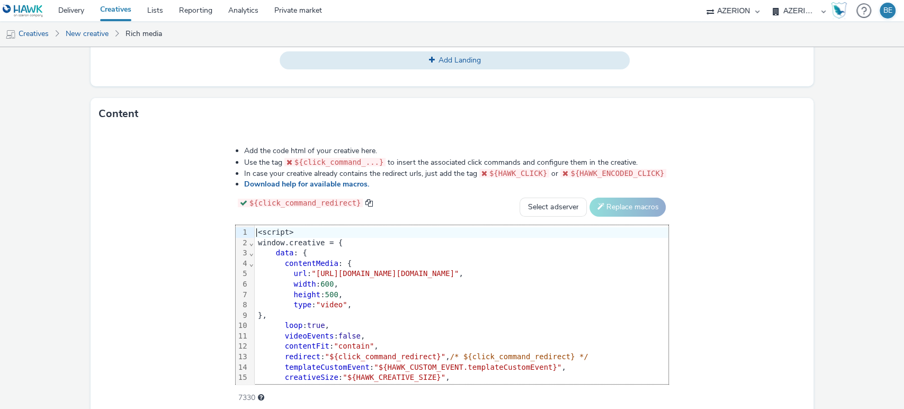
click at [170, 269] on div "Add the code html of your creative here. Use the tag ${click_command_...} to in…" at bounding box center [452, 273] width 723 height 286
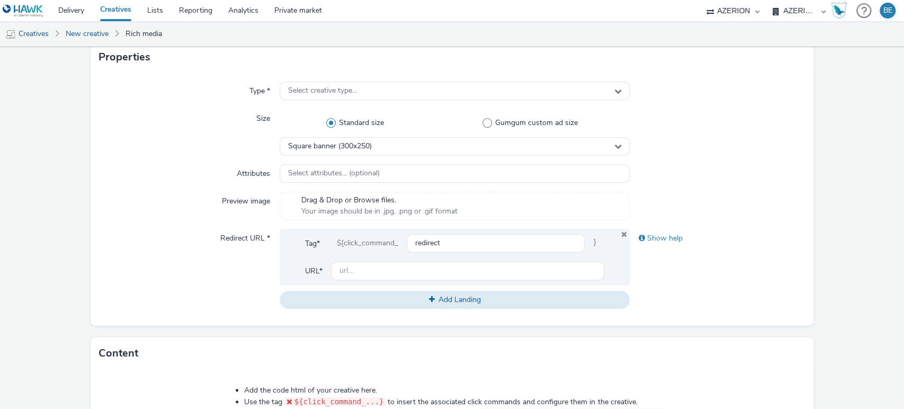
scroll to position [209, 0]
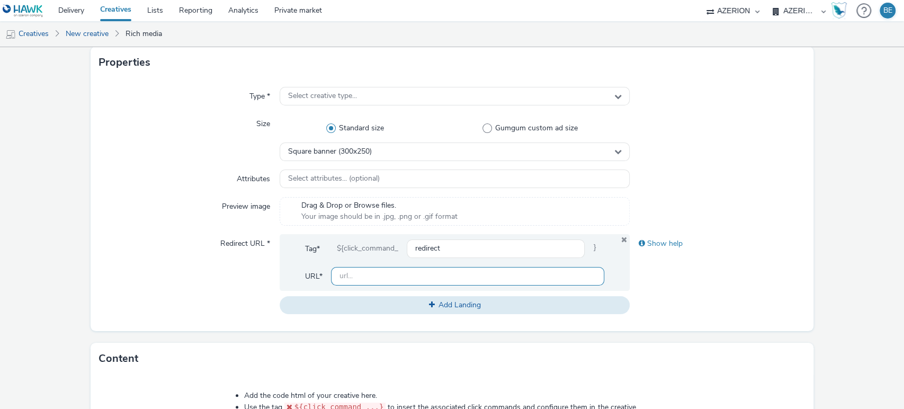
click at [356, 270] on input "text" at bounding box center [468, 276] width 274 height 19
paste input "[DOMAIN_NAME]"
type input "[URL][DOMAIN_NAME]"
click at [148, 251] on div "Redirect URL *" at bounding box center [189, 274] width 181 height 80
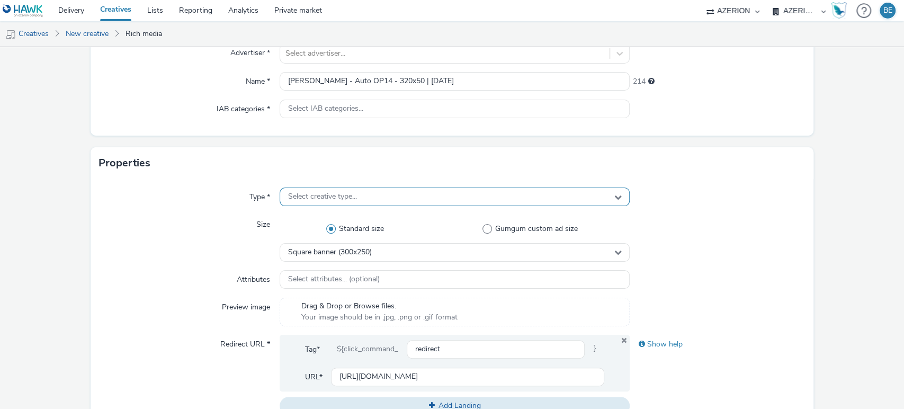
click at [333, 194] on span "Select creative type..." at bounding box center [322, 196] width 69 height 9
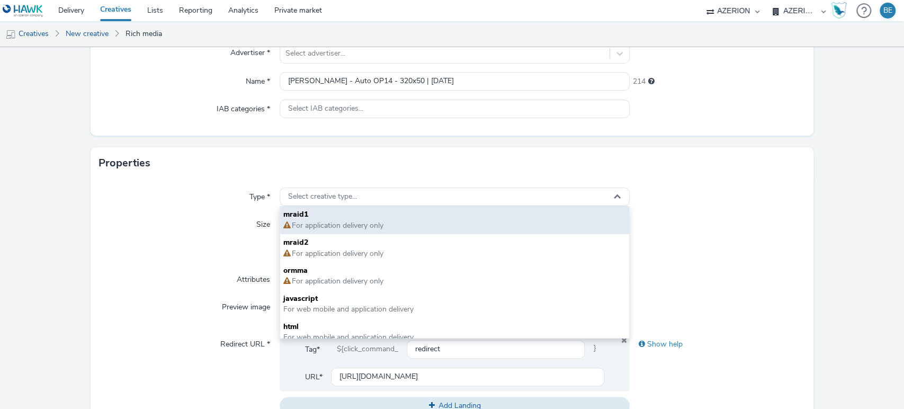
click at [309, 225] on span "For application delivery only" at bounding box center [337, 225] width 93 height 10
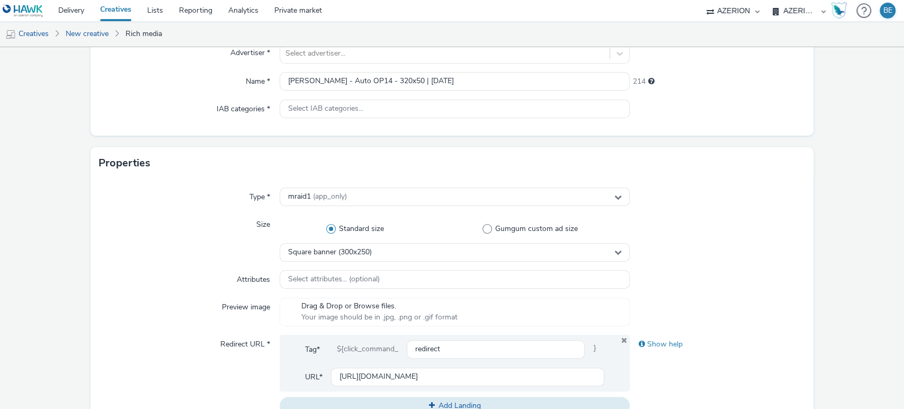
click at [201, 219] on div "Size" at bounding box center [189, 238] width 181 height 46
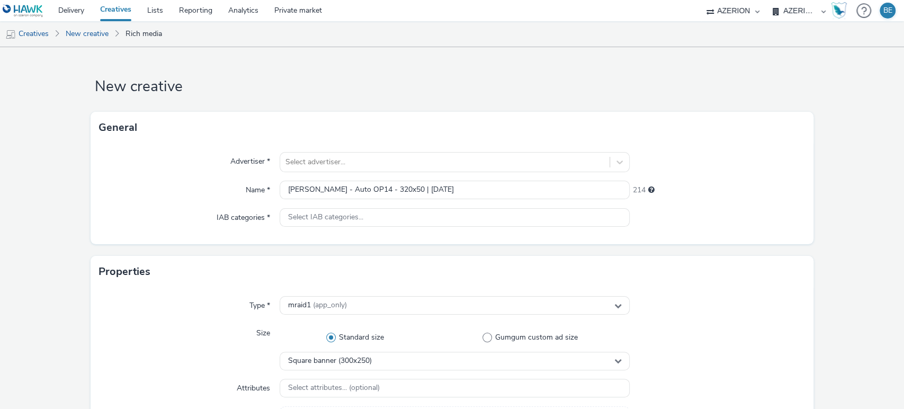
scroll to position [0, 0]
click at [381, 147] on div "Advertiser * Select advertiser... Name * [PERSON_NAME] - Auto OP14 - 320x50 | […" at bounding box center [452, 193] width 723 height 101
click at [360, 156] on div at bounding box center [444, 162] width 319 height 13
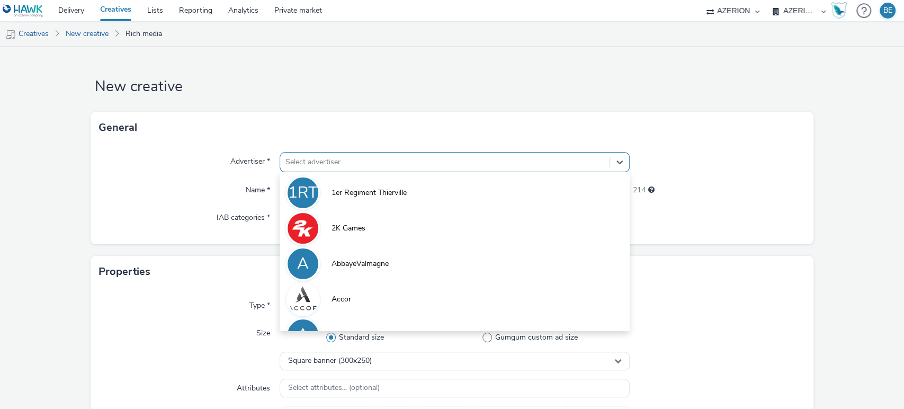
type input "e"
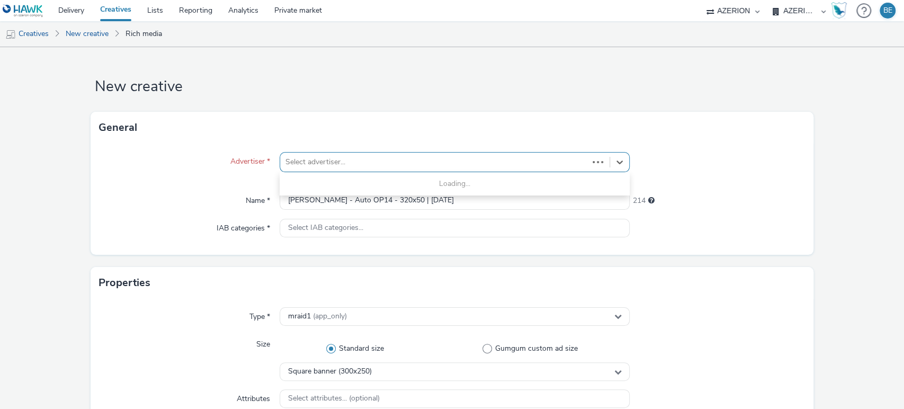
type input "e"
type input "lecle"
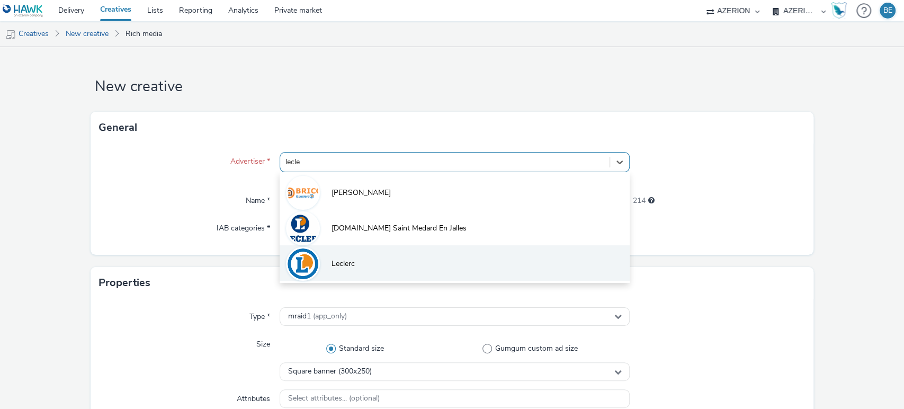
click at [323, 268] on li "Leclerc" at bounding box center [454, 262] width 350 height 35
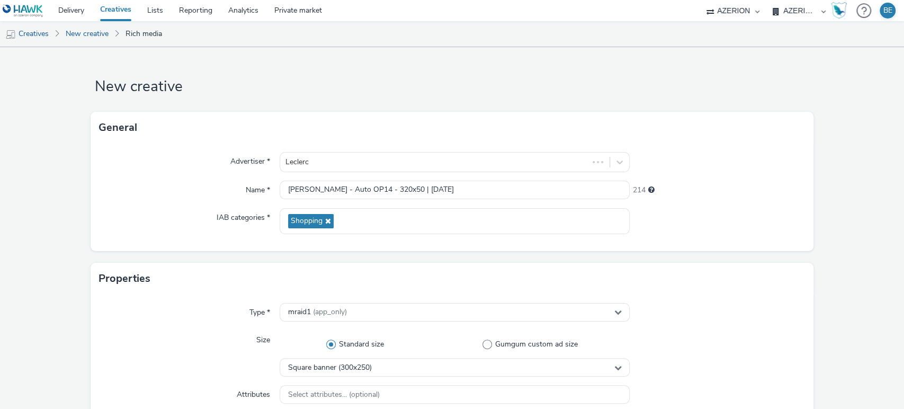
click at [156, 227] on div "IAB categories *" at bounding box center [189, 221] width 181 height 26
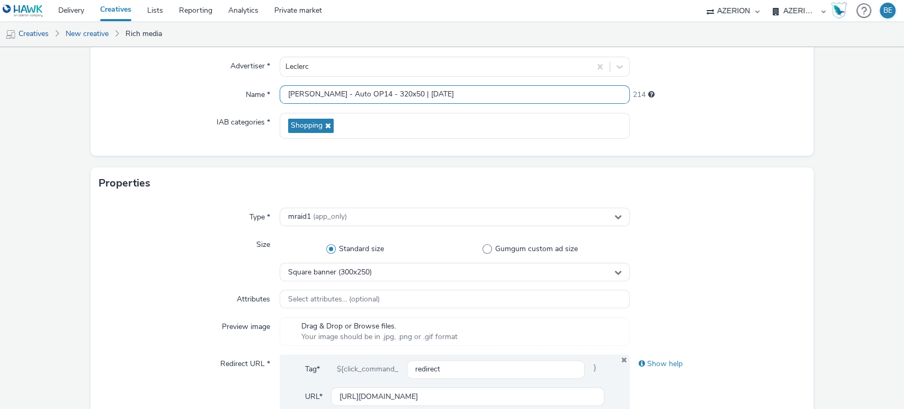
click at [363, 96] on input "[PERSON_NAME] - Auto OP14 - 320x50 | [DATE]" at bounding box center [454, 94] width 350 height 19
type input "[PERSON_NAME] - Auto OP14 - 300x250 | [DATE]"
click at [837, 156] on form "New creative General Advertiser * [PERSON_NAME] Name * [PERSON_NAME] - Auto OP1…" at bounding box center [452, 386] width 904 height 869
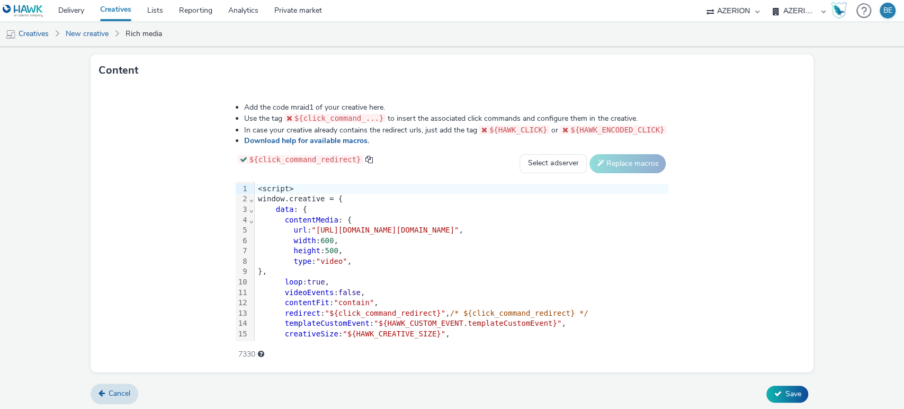
scroll to position [505, 0]
click at [784, 390] on span "Save" at bounding box center [792, 392] width 16 height 10
